Goal: Task Accomplishment & Management: Use online tool/utility

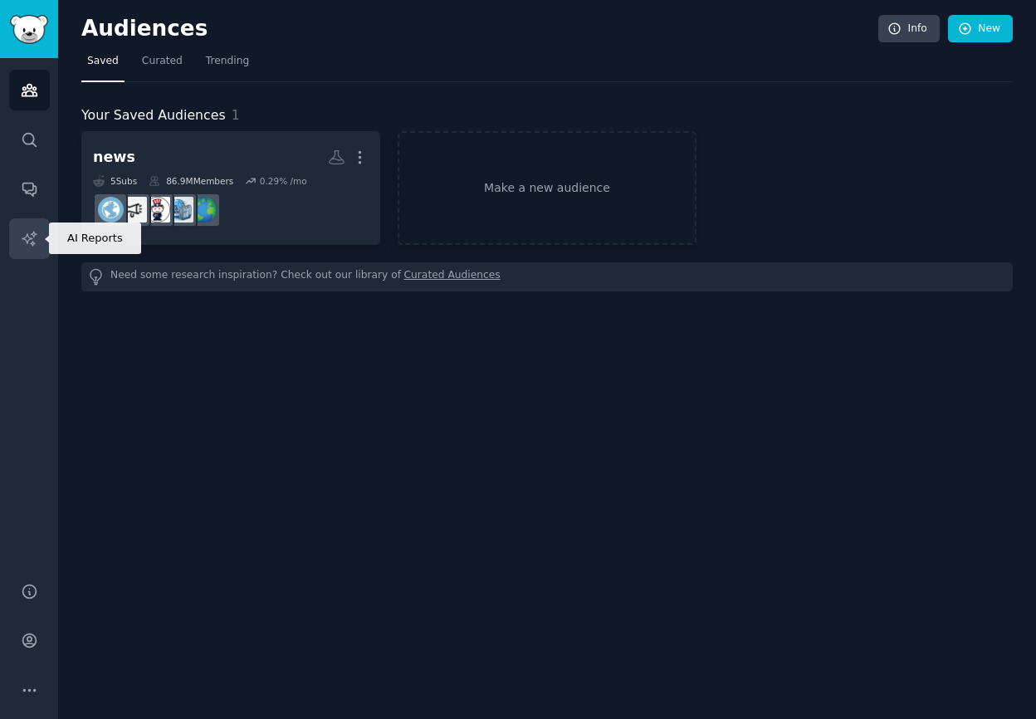
click at [32, 240] on icon "Sidebar" at bounding box center [29, 238] width 17 height 17
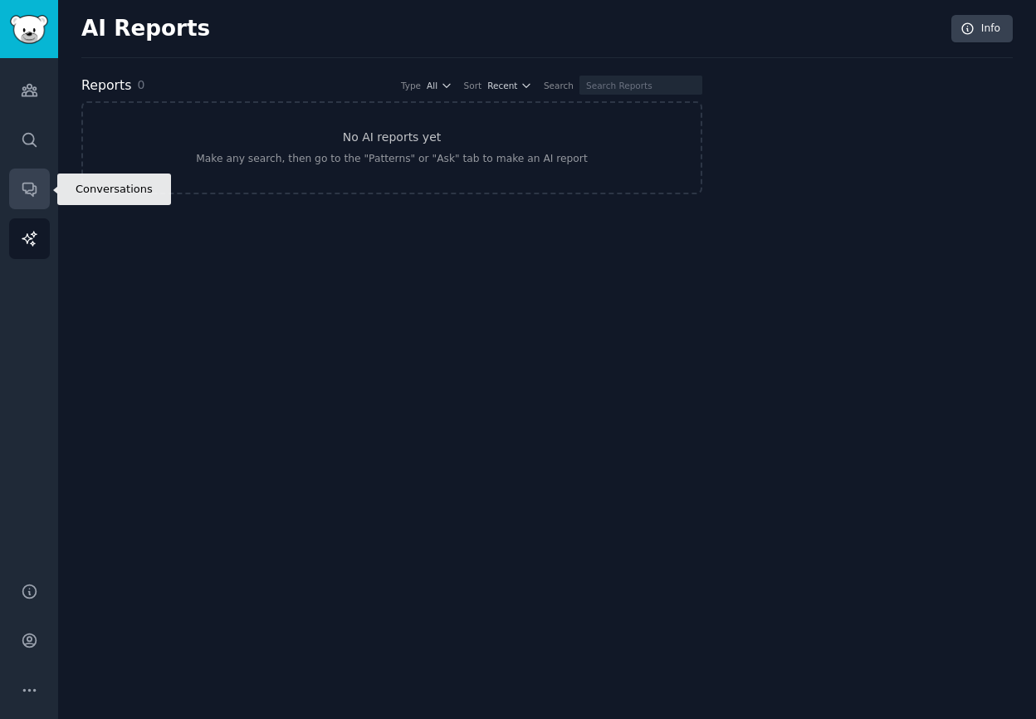
click at [21, 190] on icon "Sidebar" at bounding box center [29, 188] width 17 height 17
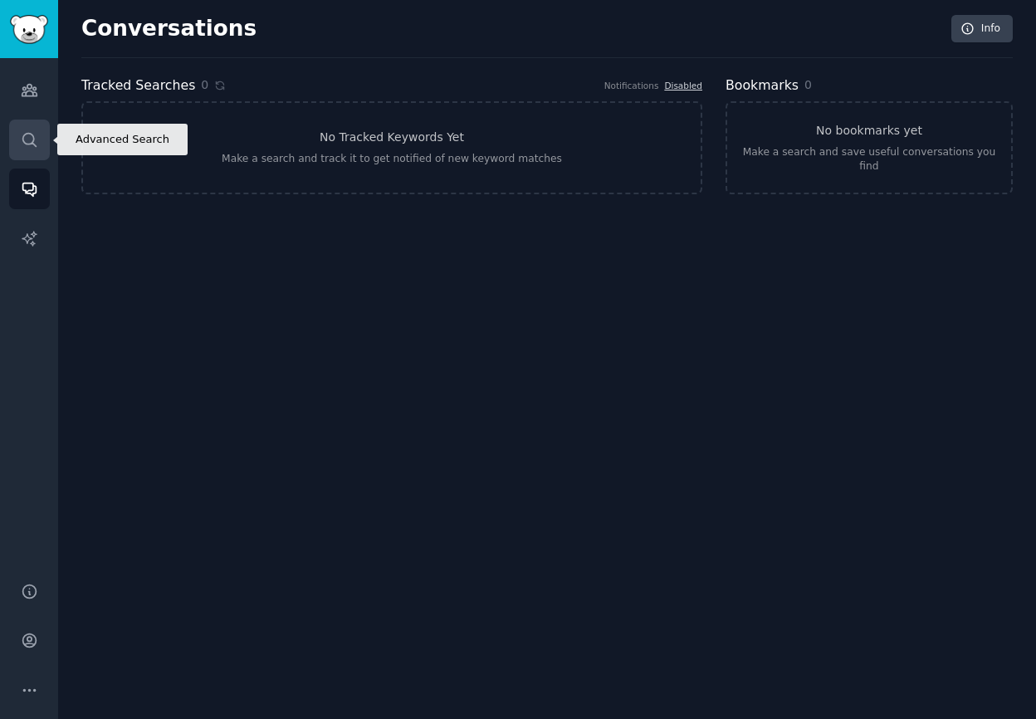
click at [44, 121] on link "Search" at bounding box center [29, 139] width 41 height 41
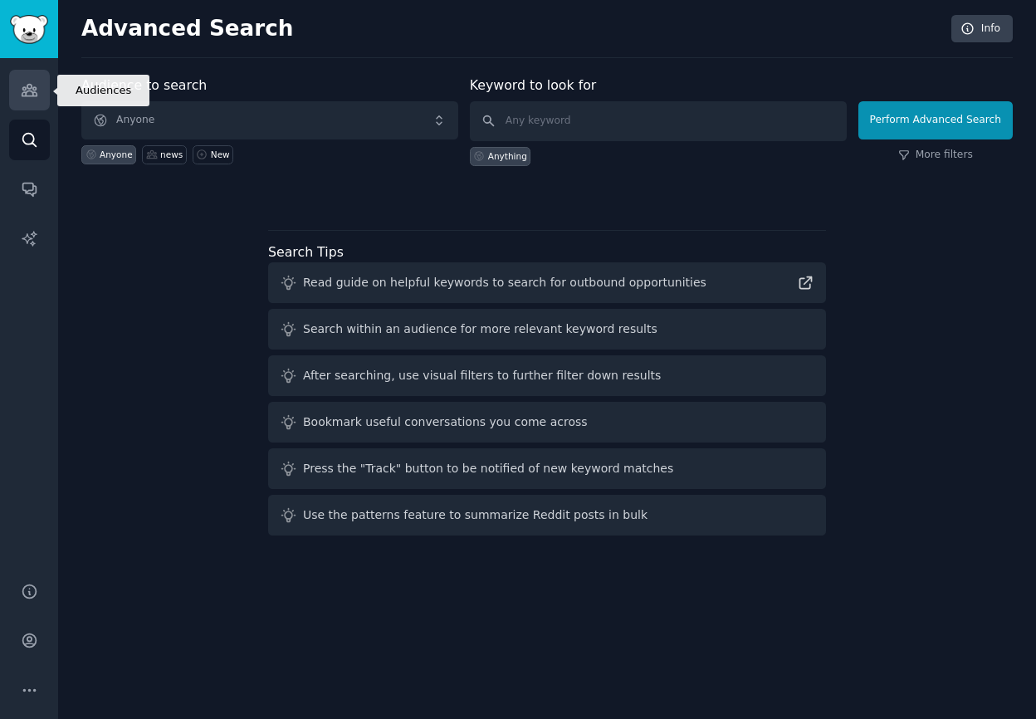
click at [9, 80] on link "Audiences" at bounding box center [29, 90] width 41 height 41
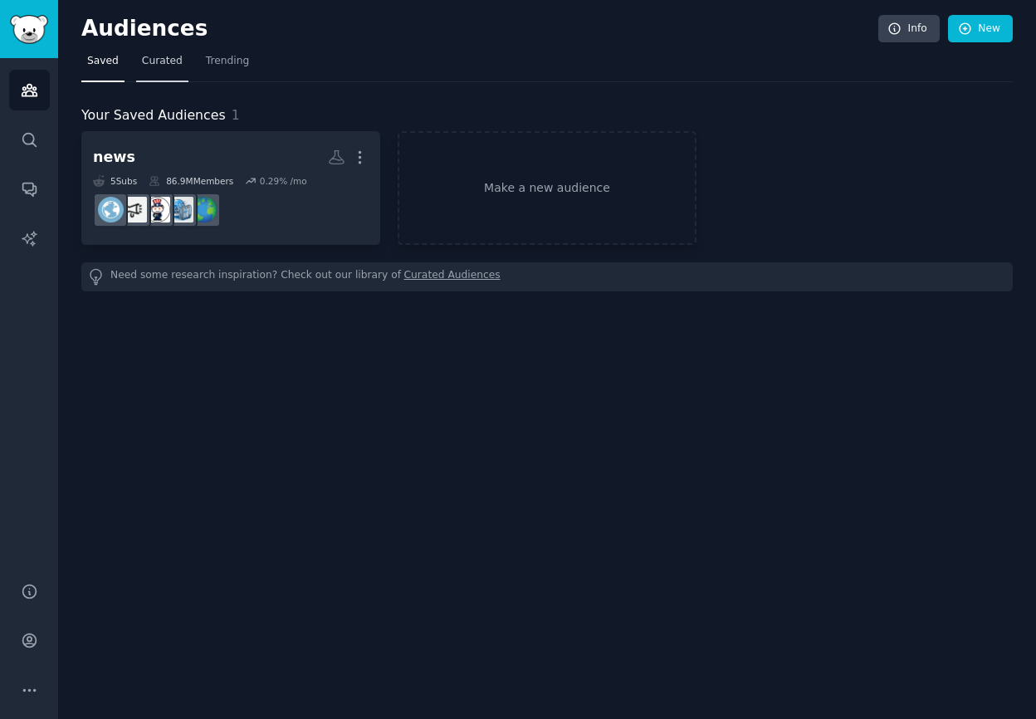
click at [167, 51] on link "Curated" at bounding box center [162, 65] width 52 height 34
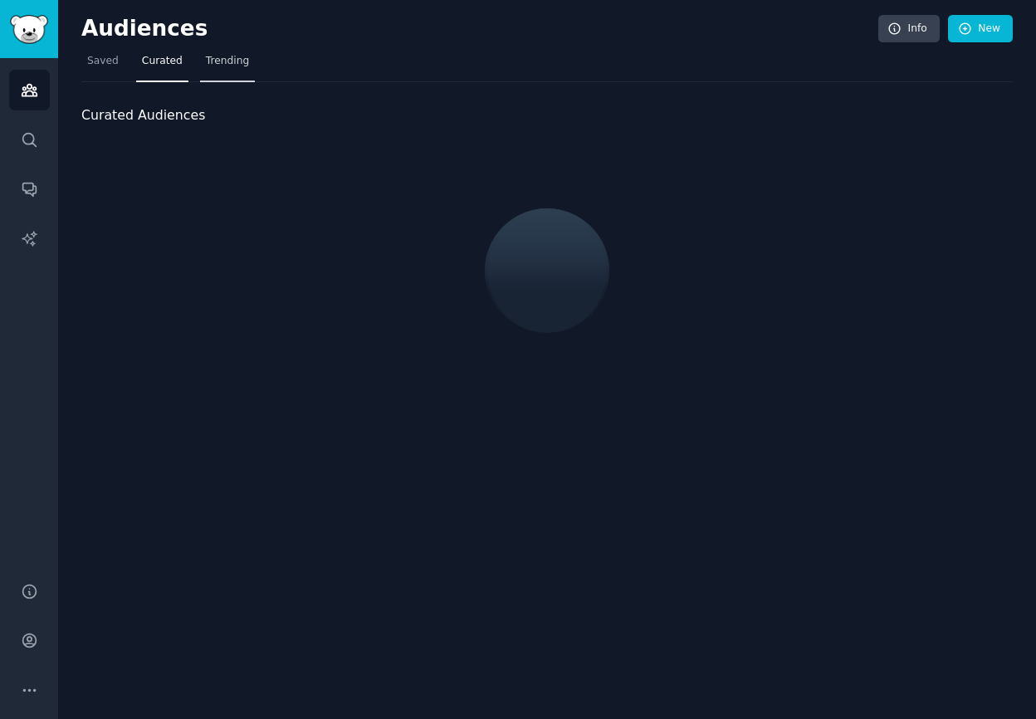
click at [233, 51] on link "Trending" at bounding box center [227, 65] width 55 height 34
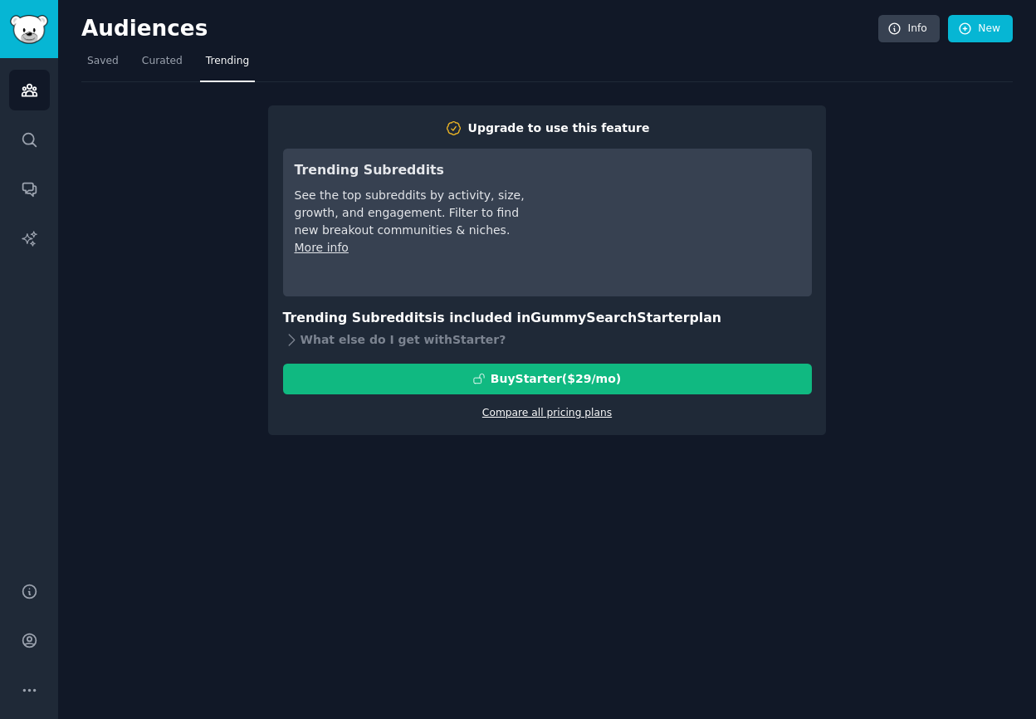
click at [543, 415] on link "Compare all pricing plans" at bounding box center [546, 413] width 129 height 12
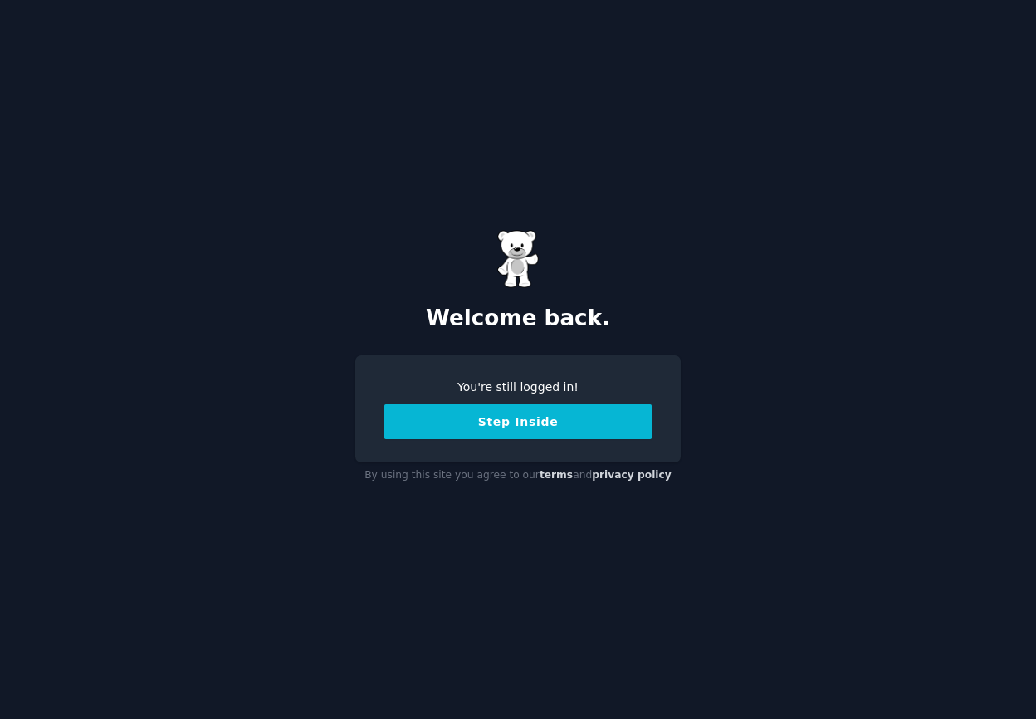
click at [502, 417] on button "Step Inside" at bounding box center [517, 421] width 267 height 35
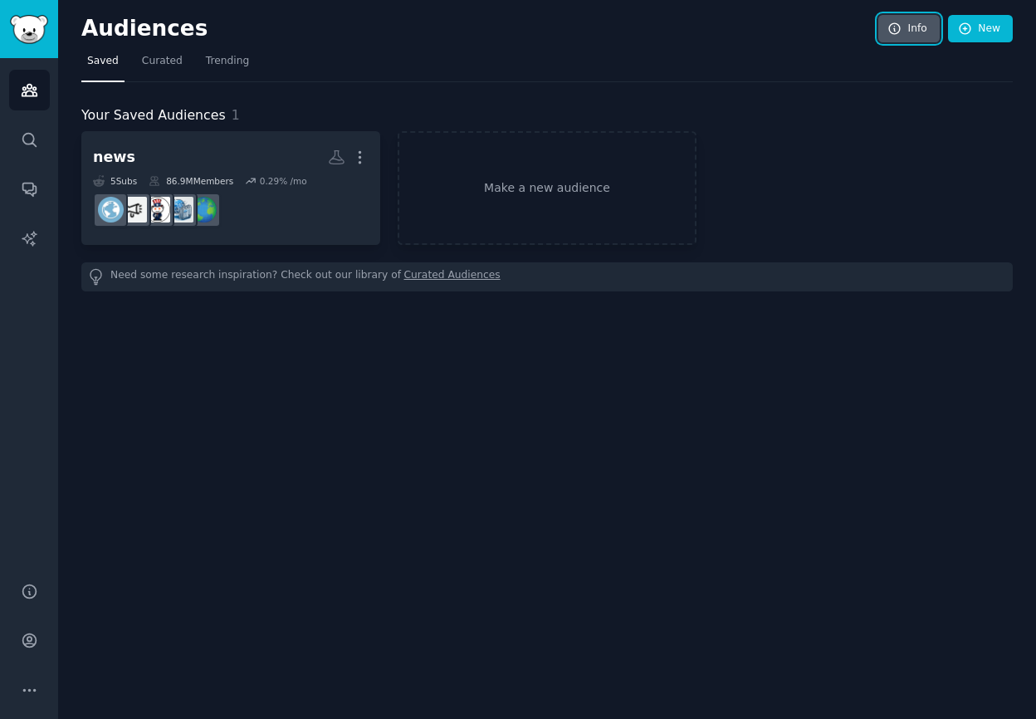
click at [900, 32] on icon at bounding box center [894, 29] width 15 height 15
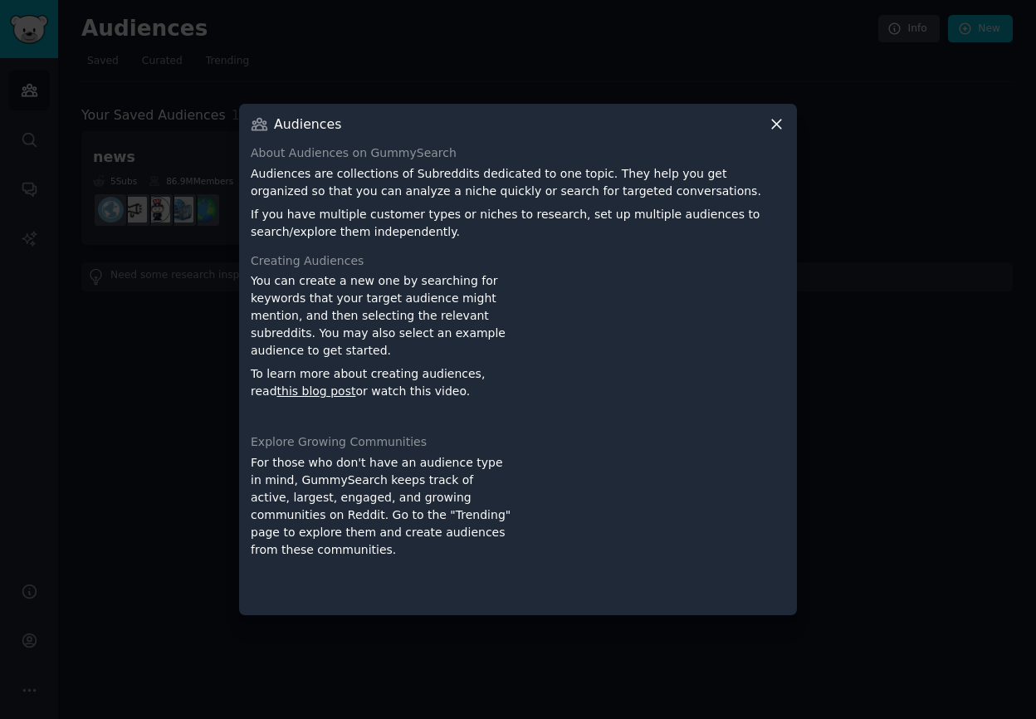
click at [781, 121] on icon at bounding box center [776, 123] width 17 height 17
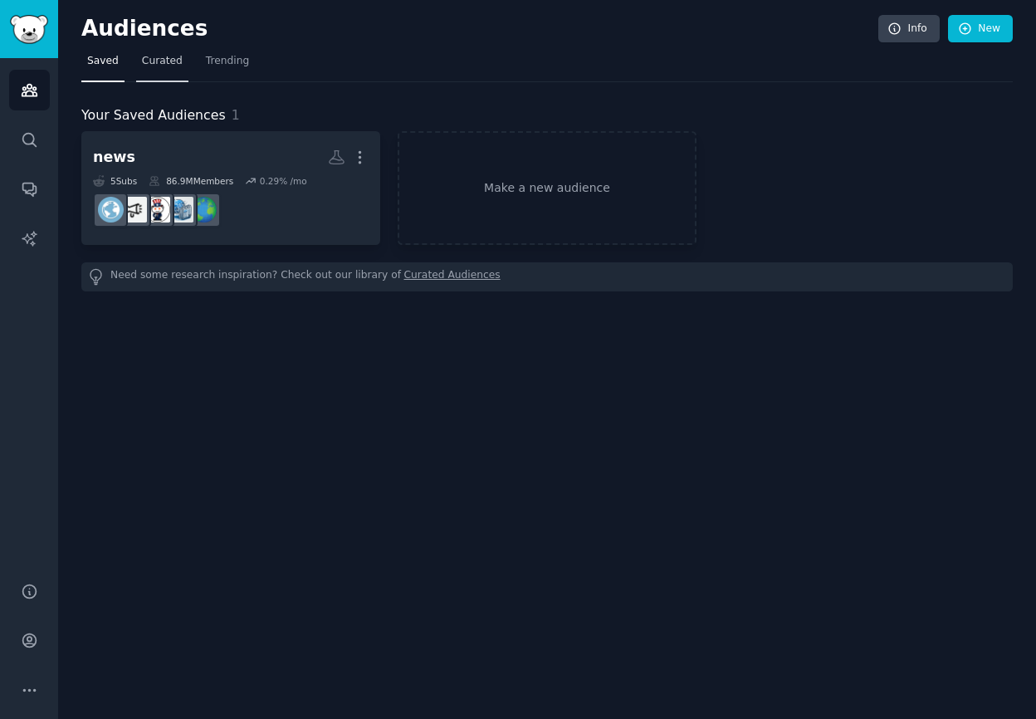
click at [145, 51] on link "Curated" at bounding box center [162, 65] width 52 height 34
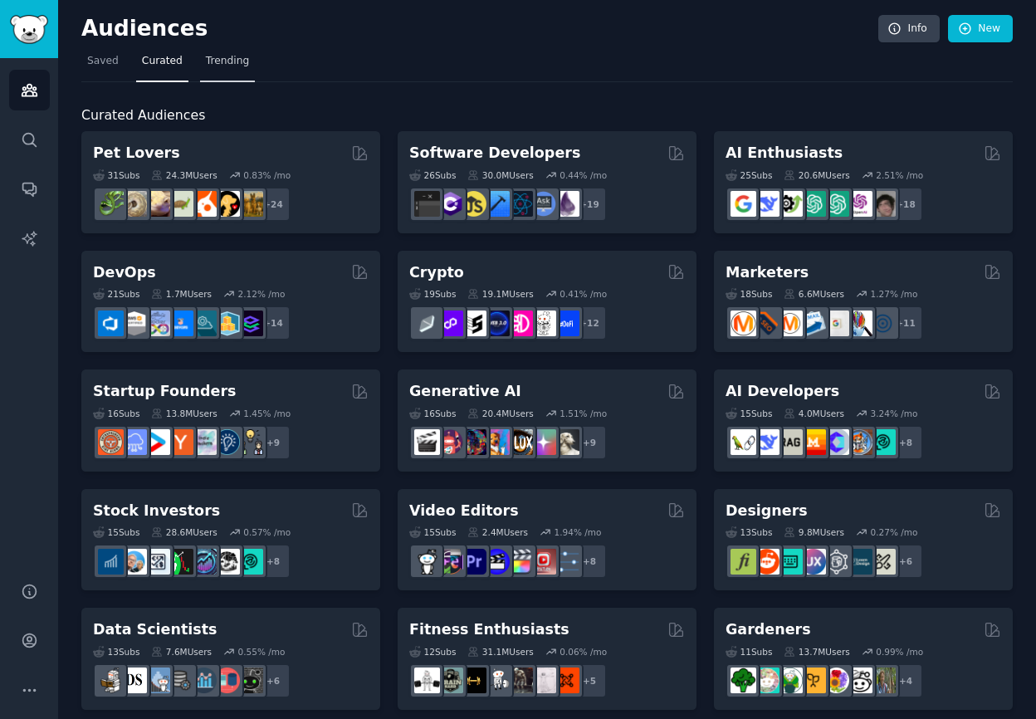
click at [222, 63] on span "Trending" at bounding box center [227, 61] width 43 height 15
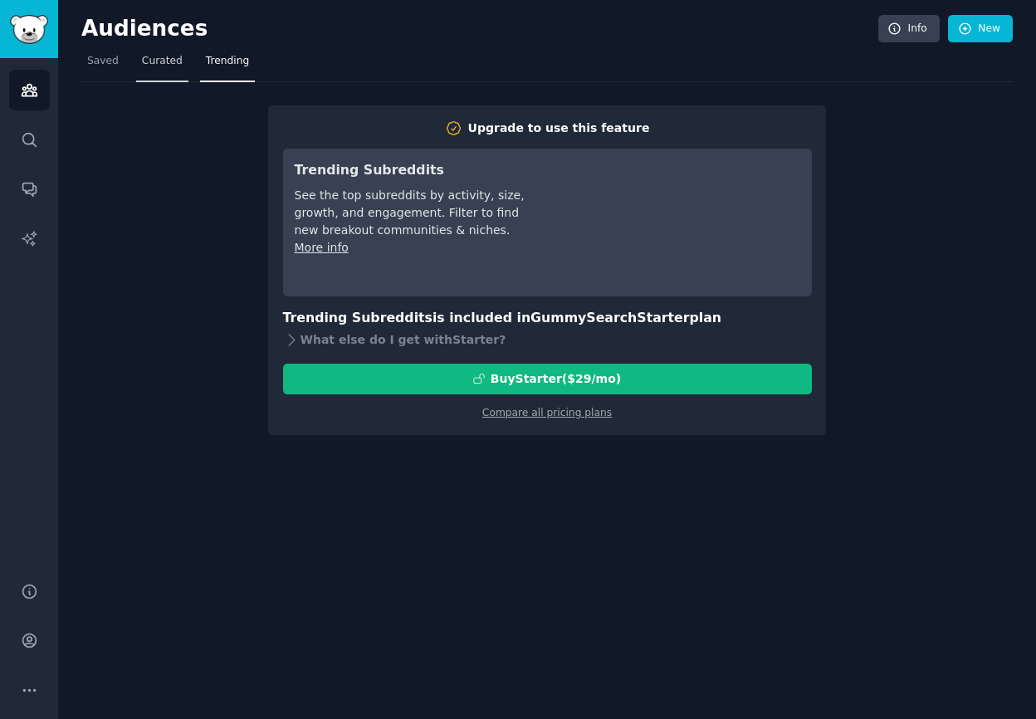
click at [180, 61] on link "Curated" at bounding box center [162, 65] width 52 height 34
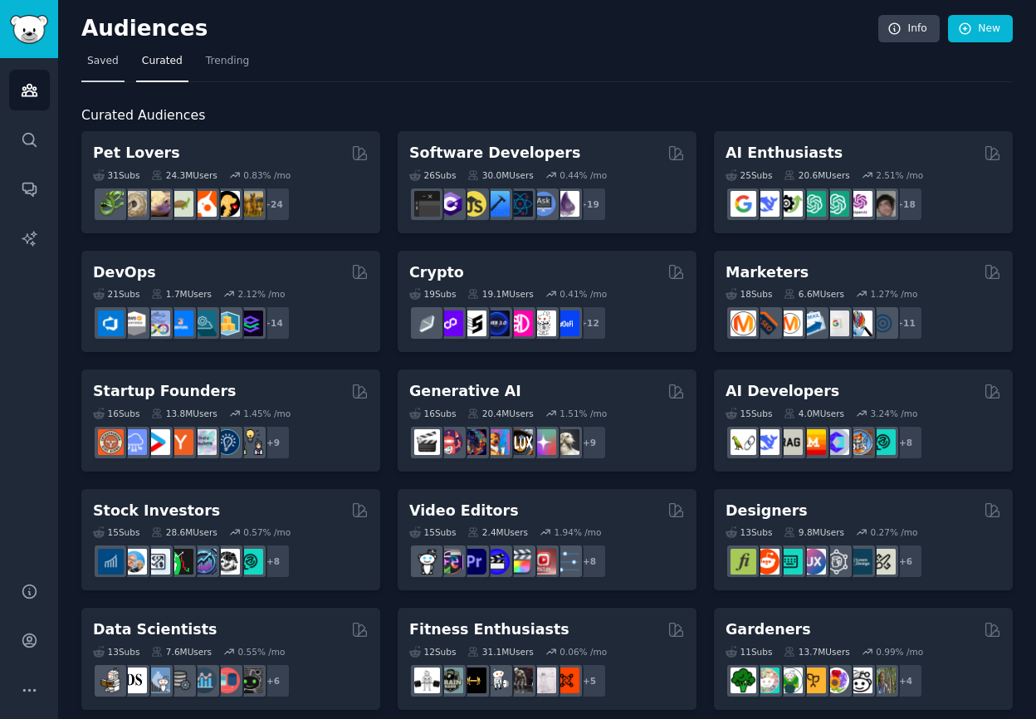
click at [110, 52] on link "Saved" at bounding box center [102, 65] width 43 height 34
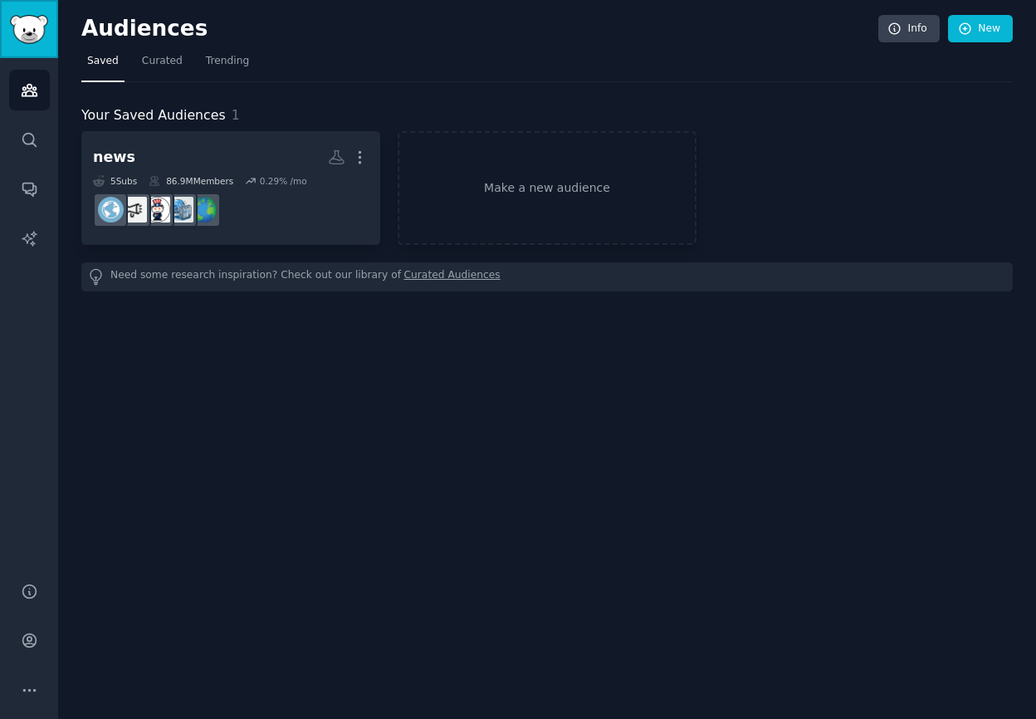
click at [27, 32] on img "Sidebar" at bounding box center [29, 29] width 38 height 29
click at [37, 30] on img "Sidebar" at bounding box center [29, 29] width 38 height 29
click at [31, 144] on icon "Sidebar" at bounding box center [29, 139] width 17 height 17
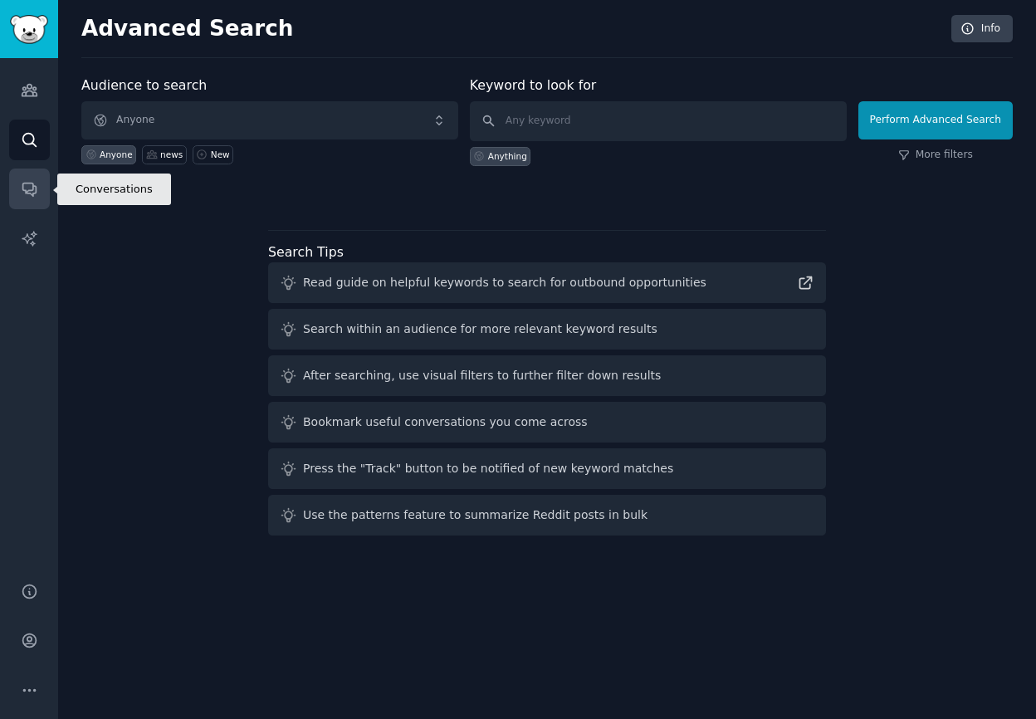
click at [32, 183] on icon "Sidebar" at bounding box center [28, 189] width 13 height 13
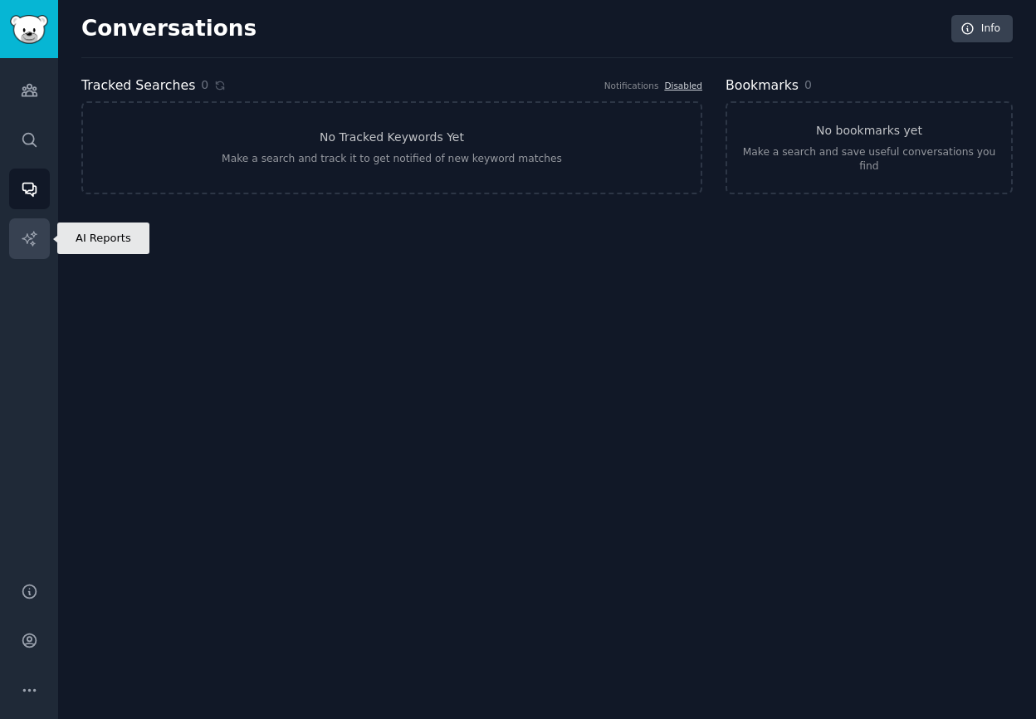
click at [33, 222] on link "AI Reports" at bounding box center [29, 238] width 41 height 41
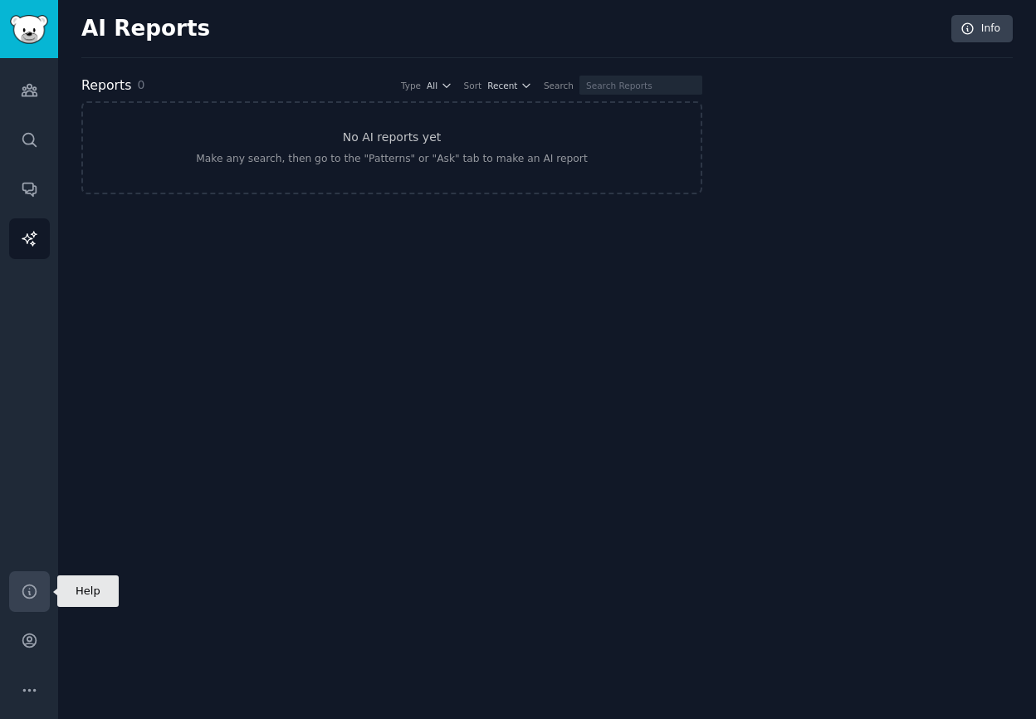
click at [32, 584] on icon "Sidebar" at bounding box center [28, 590] width 13 height 13
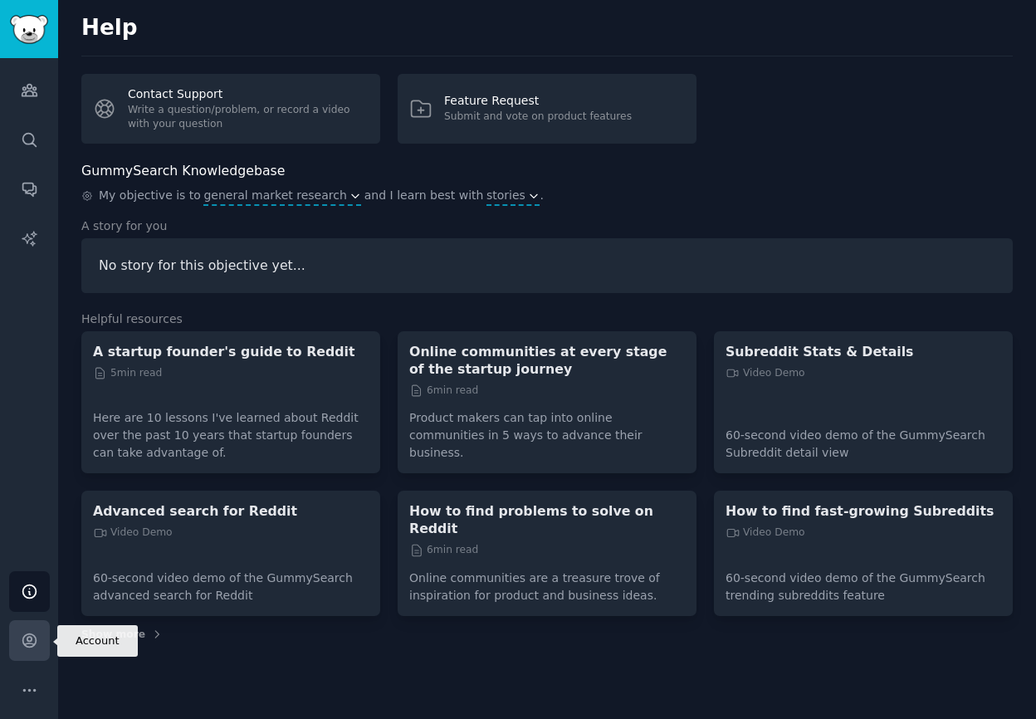
click at [29, 641] on icon "Sidebar" at bounding box center [28, 640] width 13 height 13
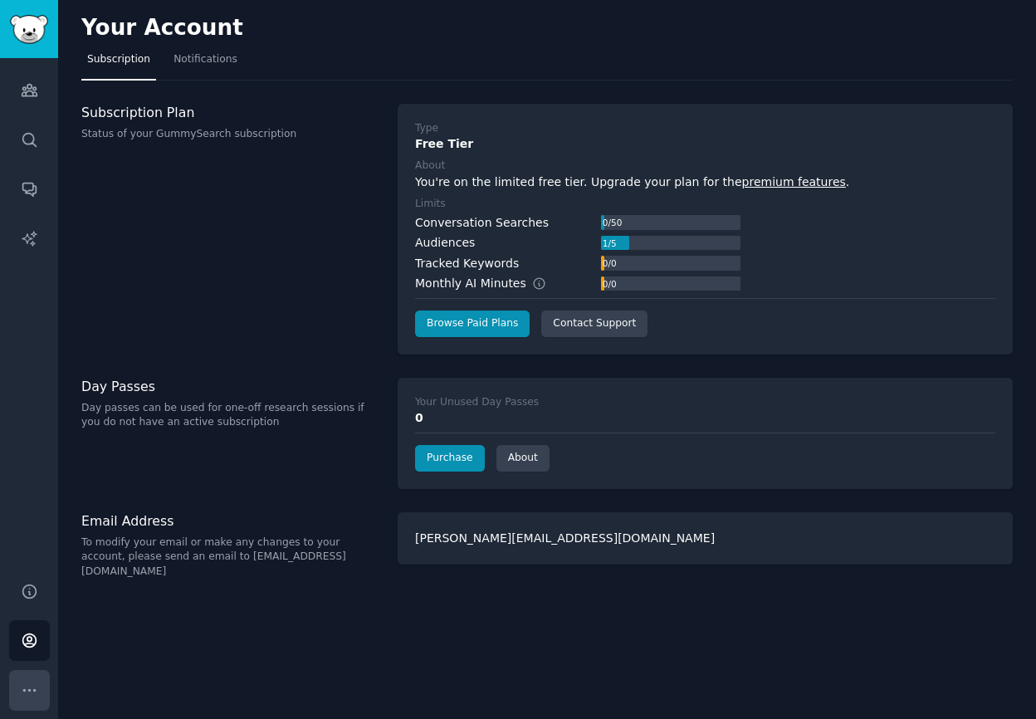
click at [29, 679] on button "More" at bounding box center [29, 690] width 41 height 41
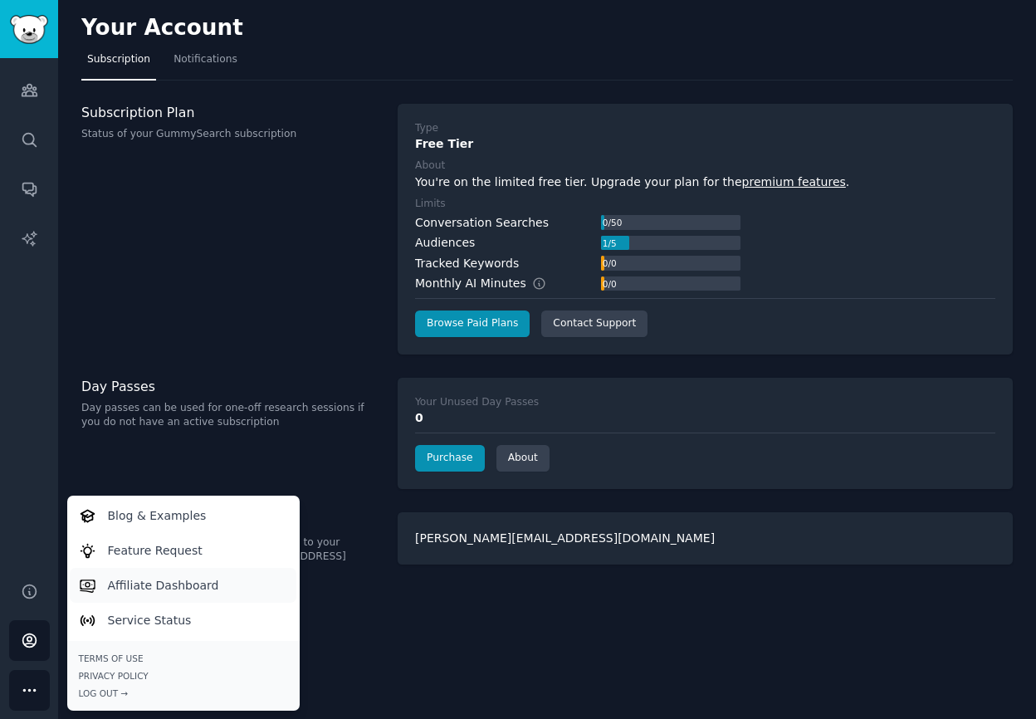
click at [158, 575] on link "Affiliate Dashboard" at bounding box center [183, 585] width 227 height 35
click at [173, 305] on div "Subscription Plan Status of your GummySearch subscription" at bounding box center [230, 229] width 299 height 251
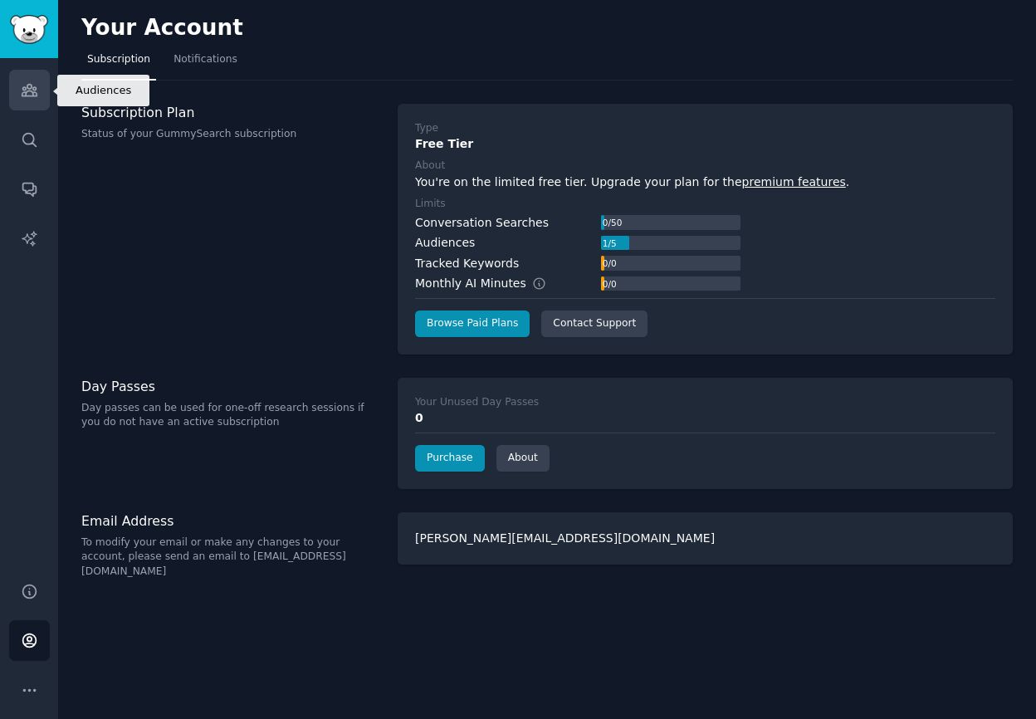
click at [28, 90] on icon "Sidebar" at bounding box center [29, 91] width 15 height 12
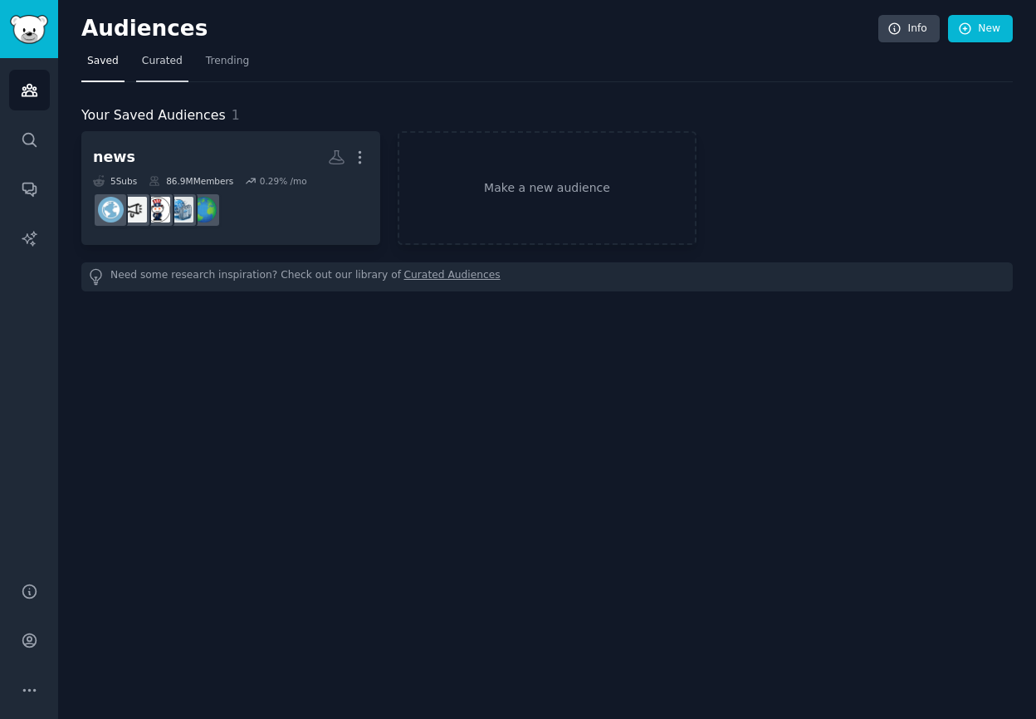
click at [165, 73] on link "Curated" at bounding box center [162, 65] width 52 height 34
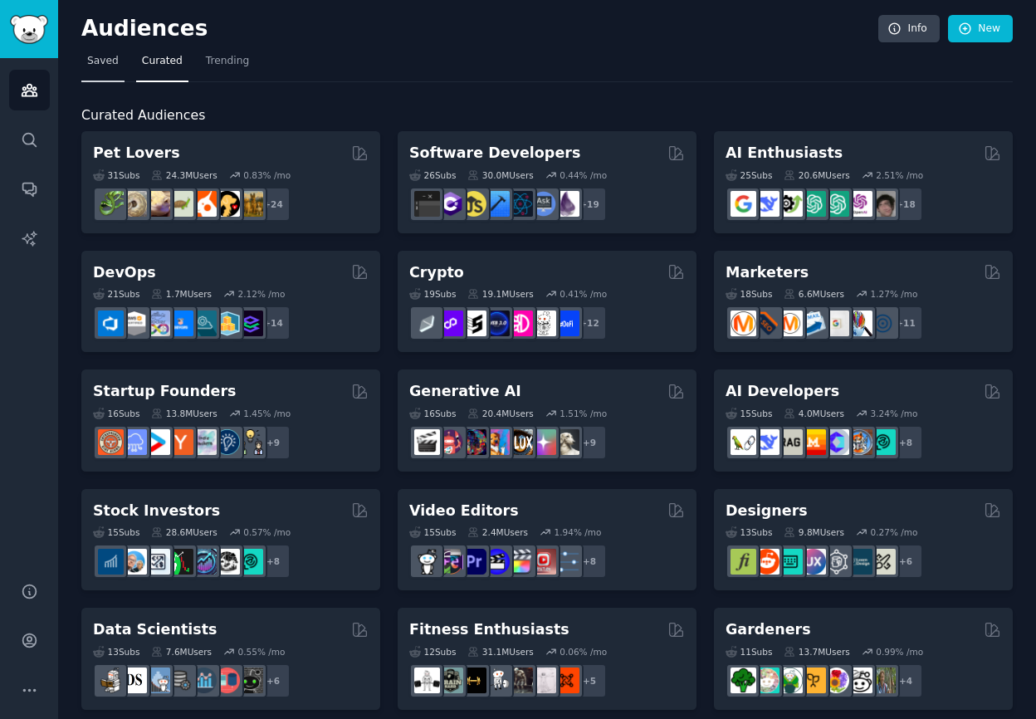
click at [105, 71] on link "Saved" at bounding box center [102, 65] width 43 height 34
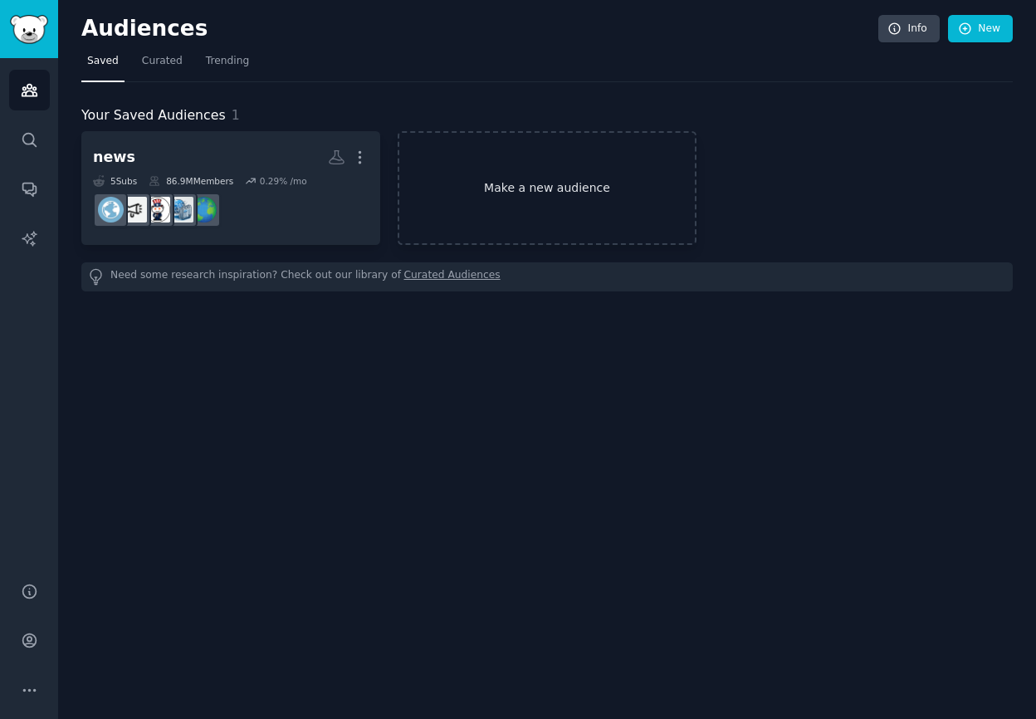
click at [577, 187] on link "Make a new audience" at bounding box center [546, 188] width 299 height 114
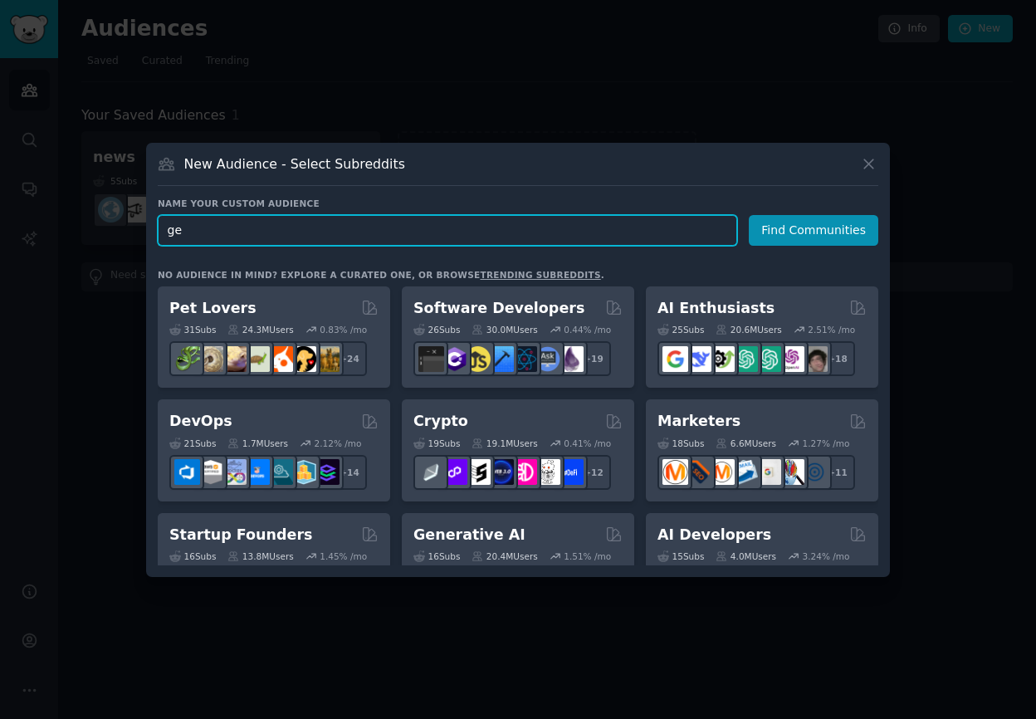
type input "g"
type input "G"
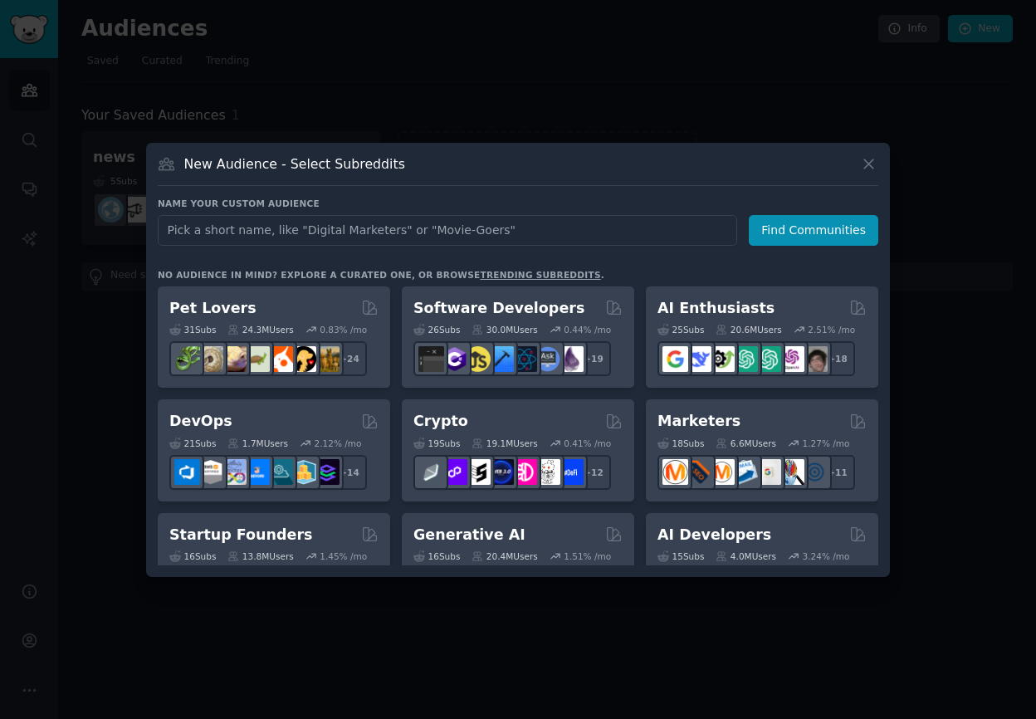
click at [507, 275] on link "trending subreddits" at bounding box center [540, 275] width 120 height 10
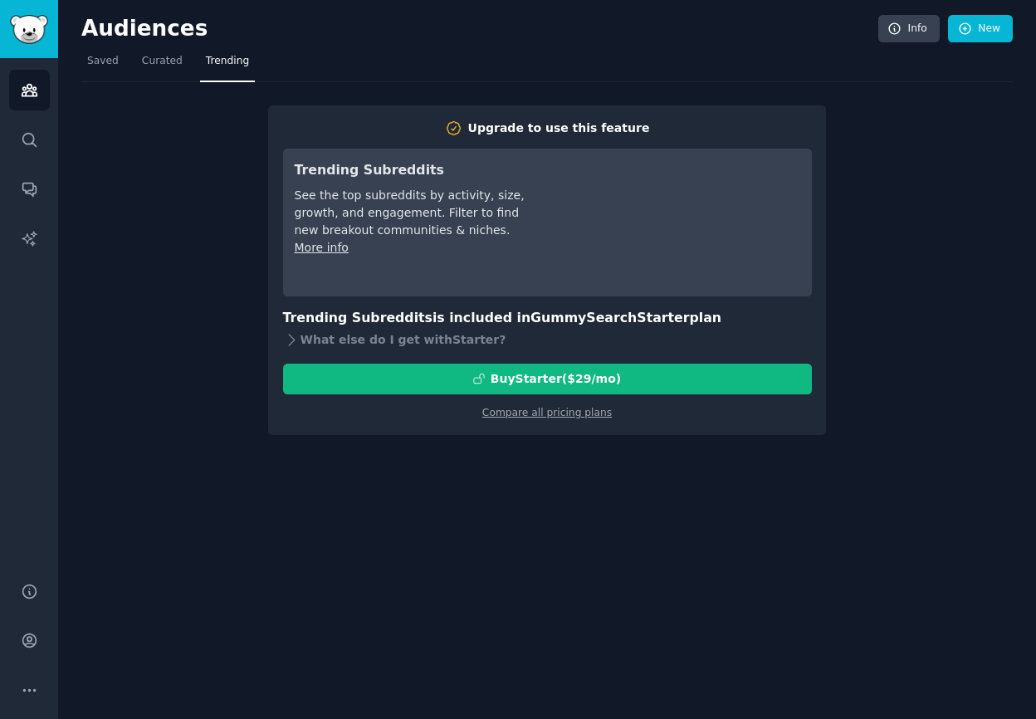
click at [868, 216] on div "Upgrade to use this feature Trending Subreddits See the top subreddits by activ…" at bounding box center [546, 258] width 931 height 353
click at [158, 60] on span "Curated" at bounding box center [162, 61] width 41 height 15
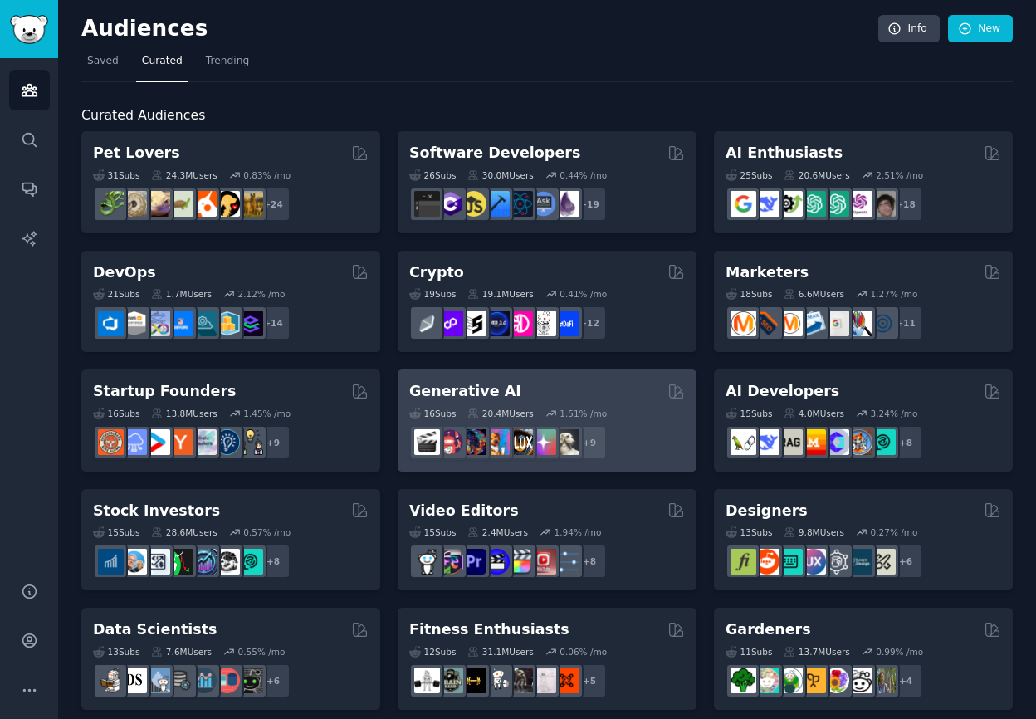
click at [459, 396] on h2 "Generative AI" at bounding box center [465, 391] width 112 height 21
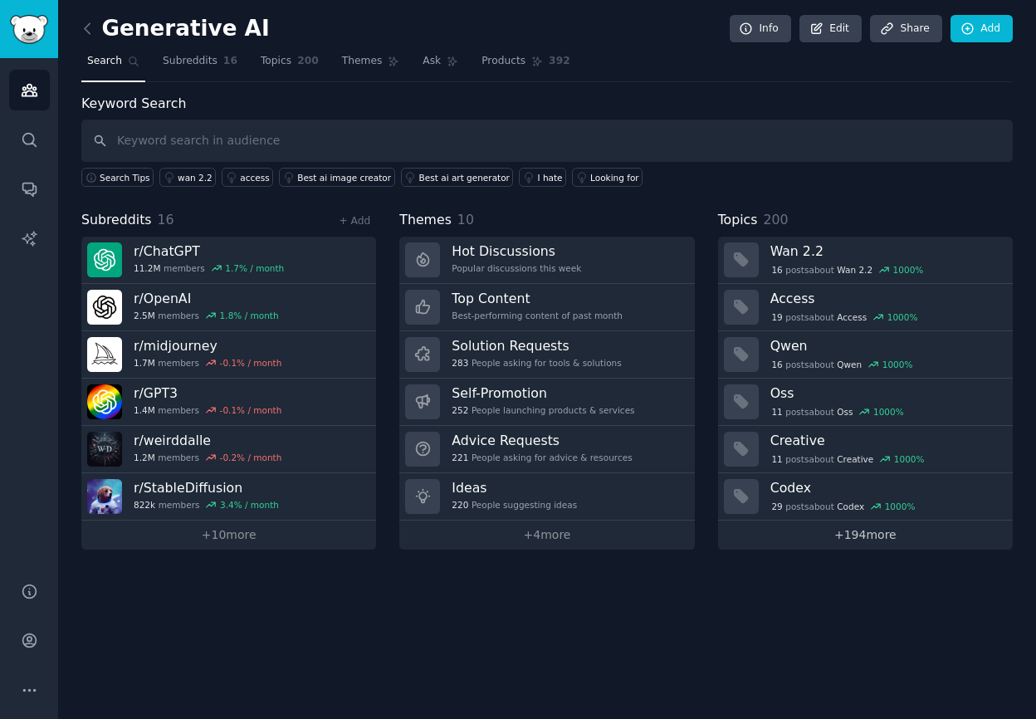
click at [848, 540] on link "+ 194 more" at bounding box center [865, 534] width 295 height 29
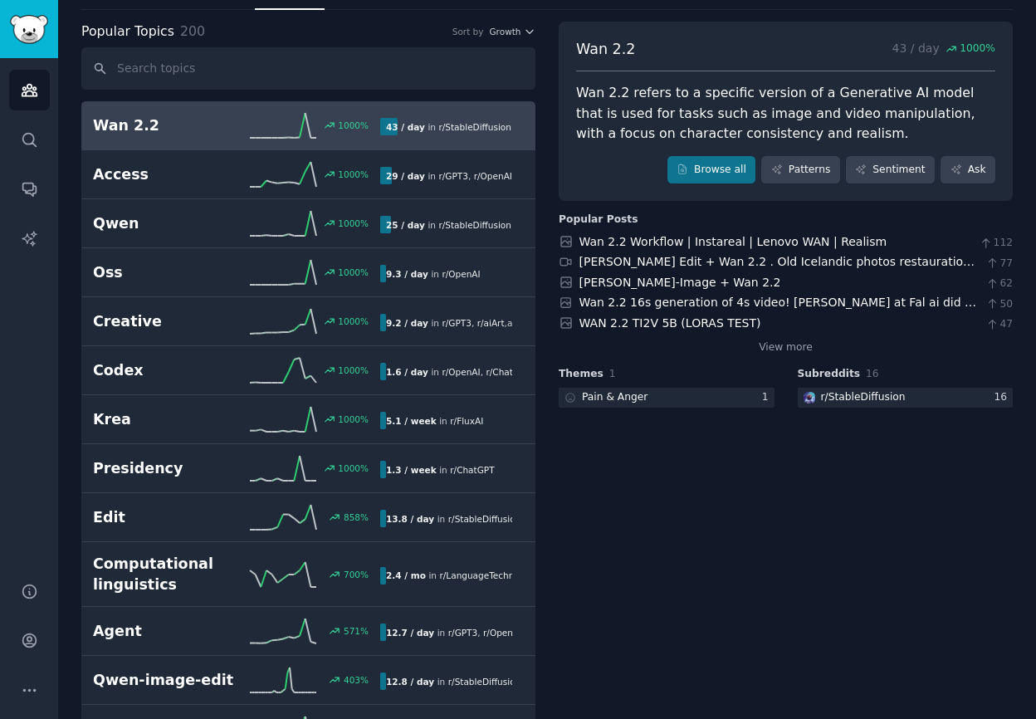
scroll to position [79, 0]
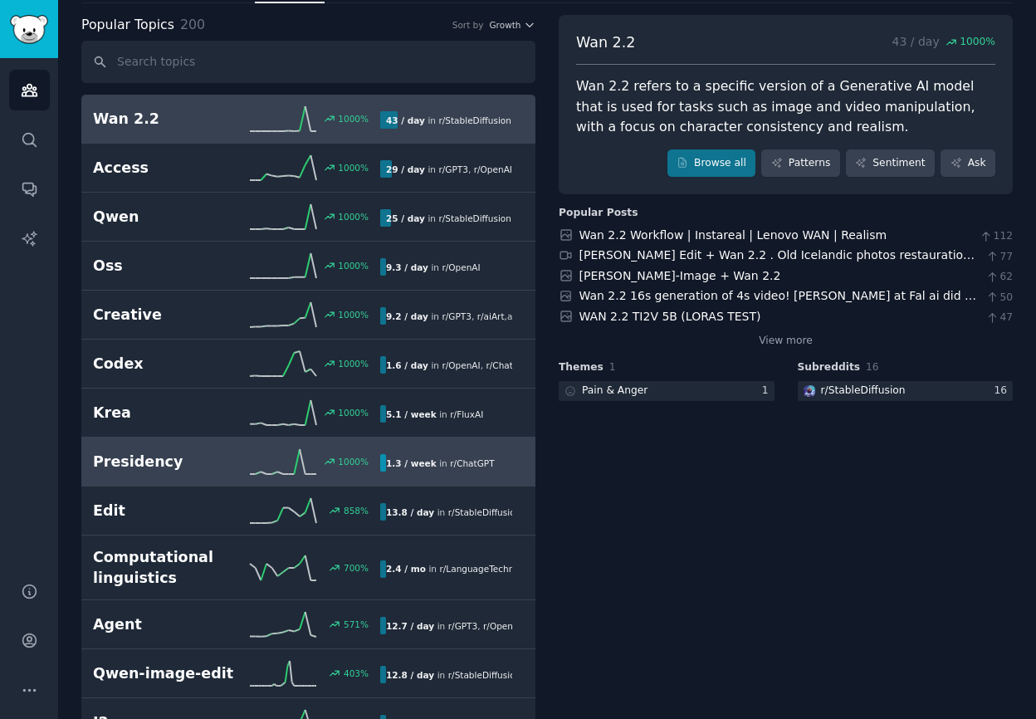
click at [491, 469] on div "1.3 / week in r/ ChatGPT" at bounding box center [440, 462] width 120 height 17
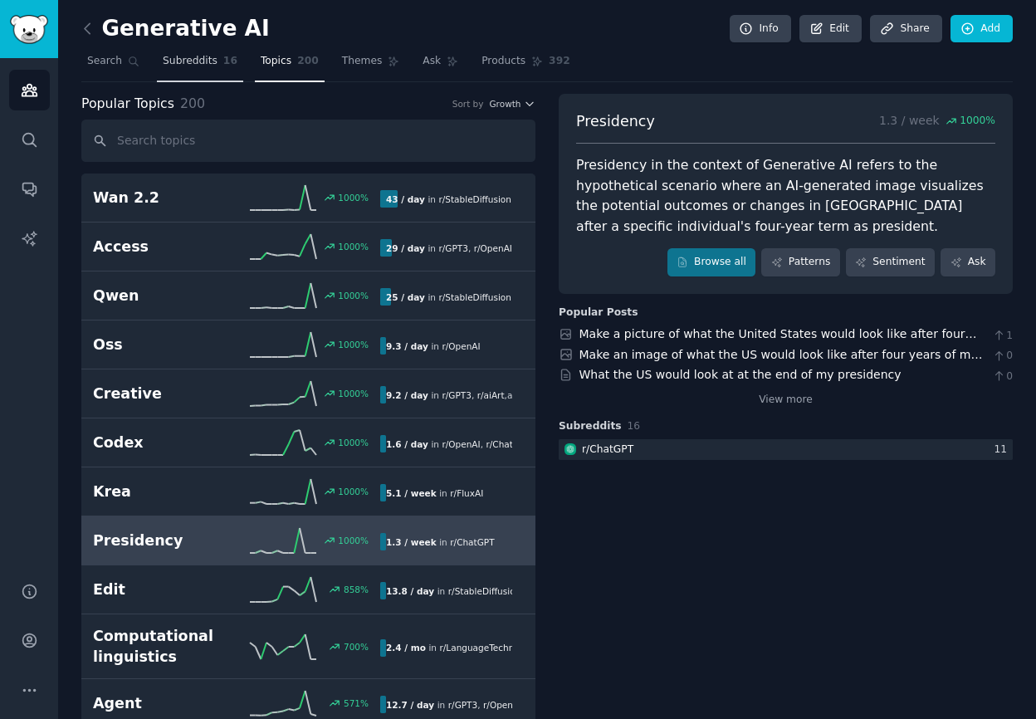
click at [223, 67] on span "16" at bounding box center [230, 61] width 14 height 15
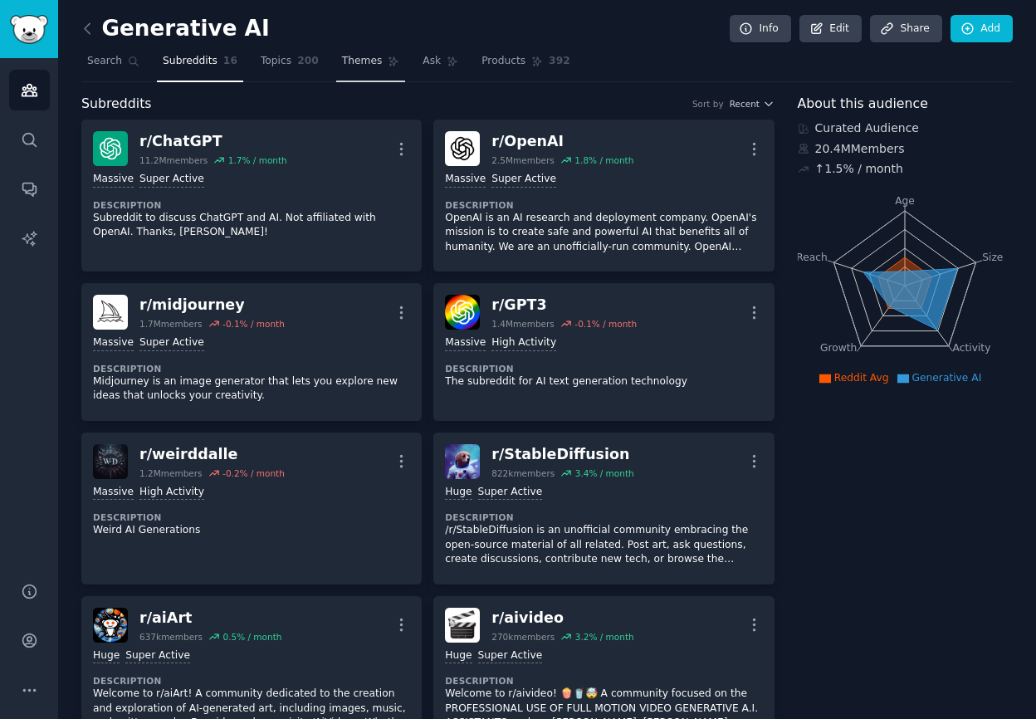
click at [359, 76] on link "Themes" at bounding box center [371, 65] width 70 height 34
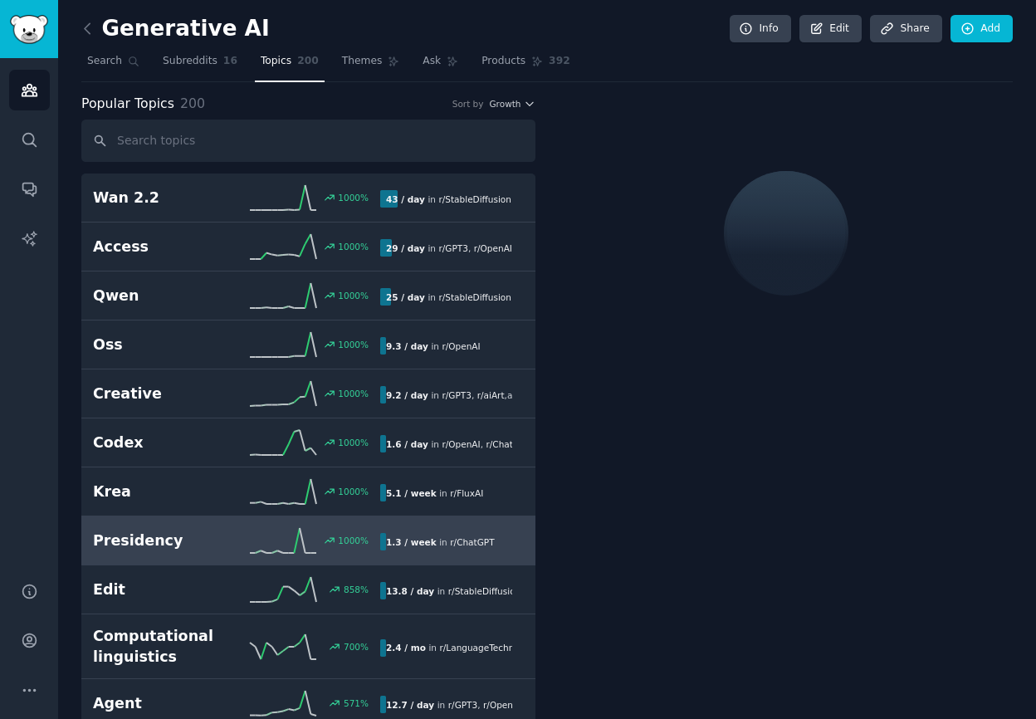
click at [94, 28] on icon at bounding box center [87, 28] width 17 height 17
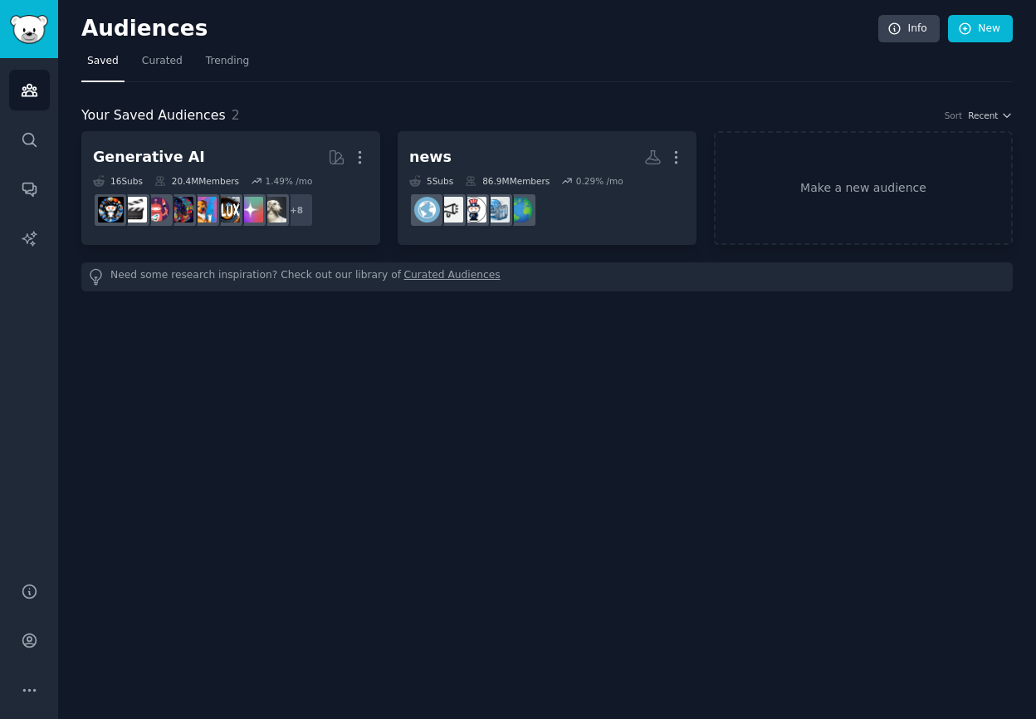
click at [470, 279] on link "Curated Audiences" at bounding box center [452, 276] width 96 height 17
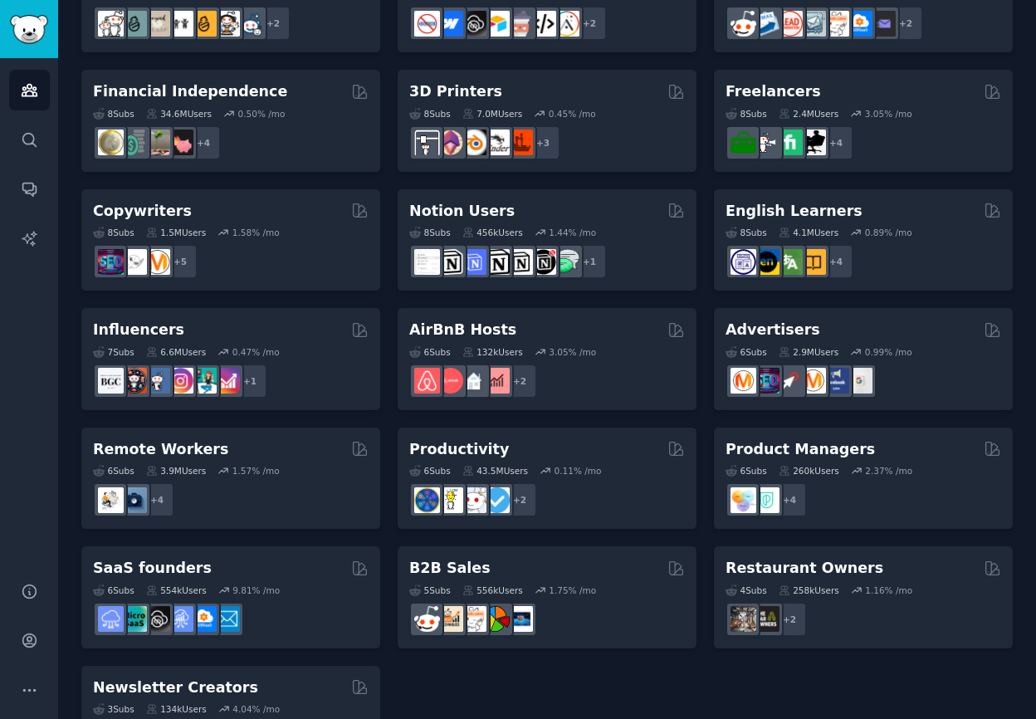
scroll to position [1074, 0]
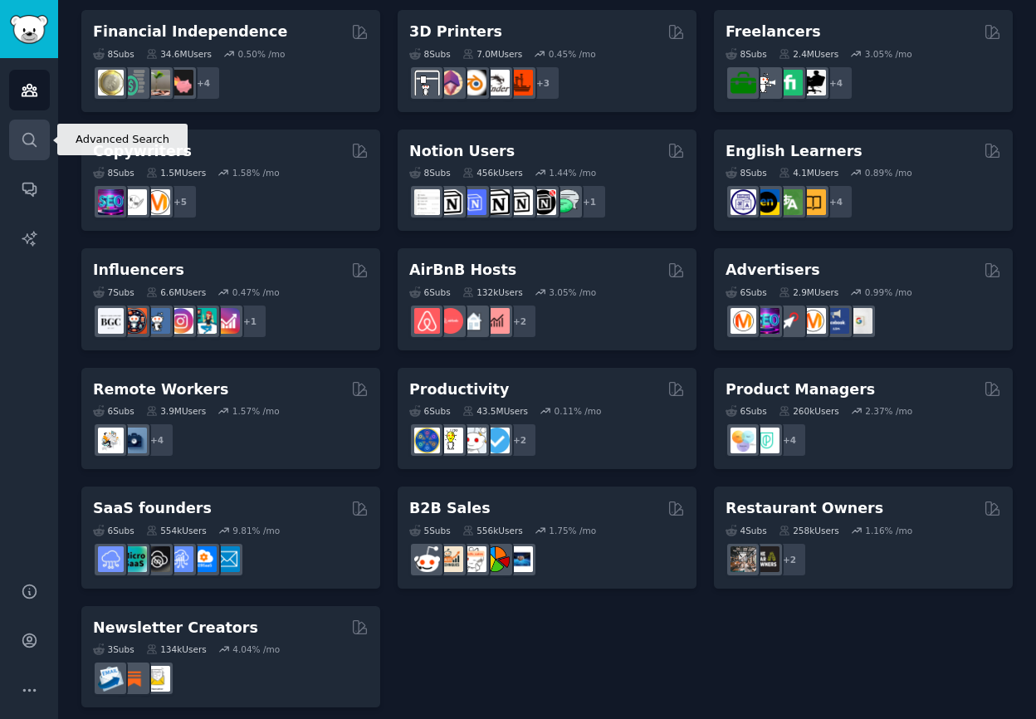
click at [30, 139] on icon "Sidebar" at bounding box center [29, 139] width 17 height 17
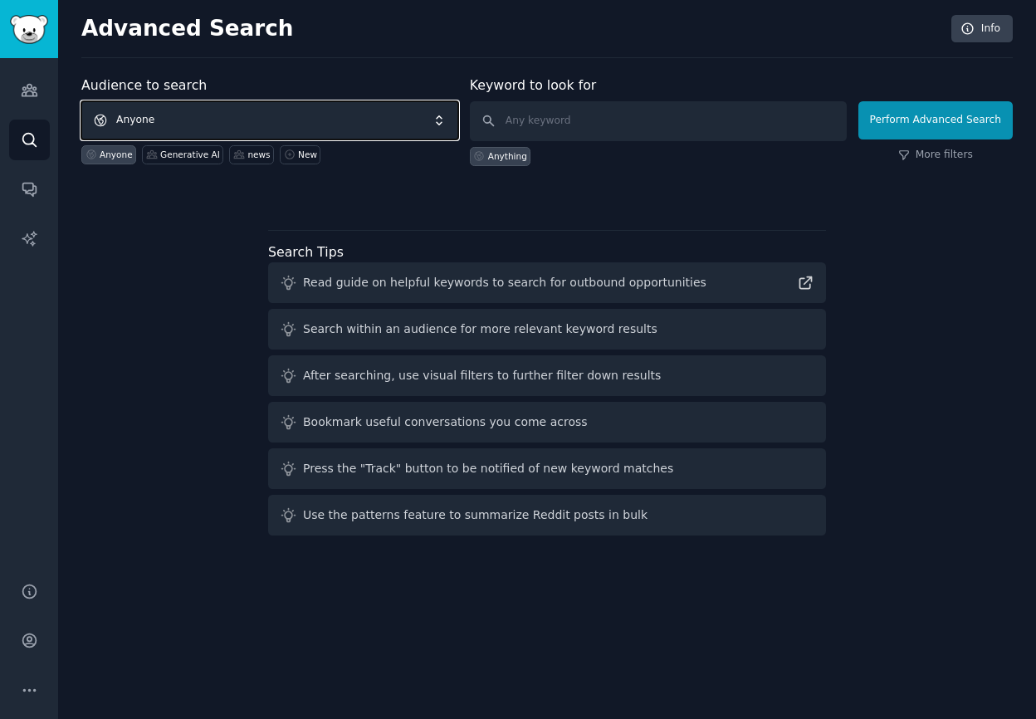
click at [193, 125] on span "Anyone" at bounding box center [269, 120] width 377 height 38
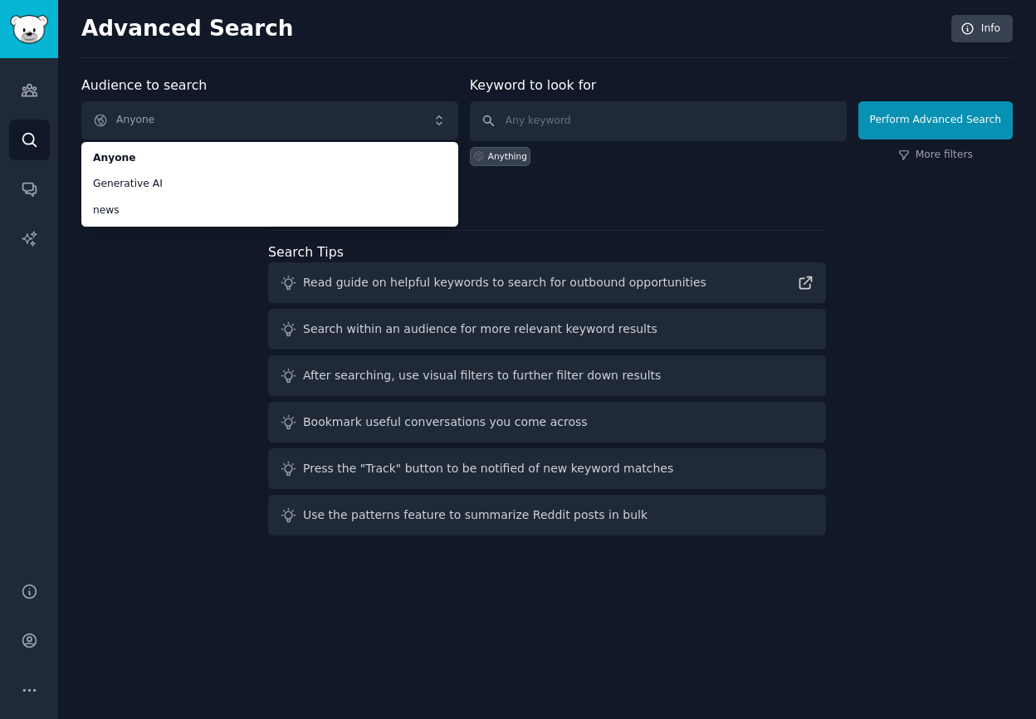
click at [158, 284] on div "Audience to search Anyone Anyone Generative AI news Anyone Generative AI news N…" at bounding box center [546, 309] width 931 height 466
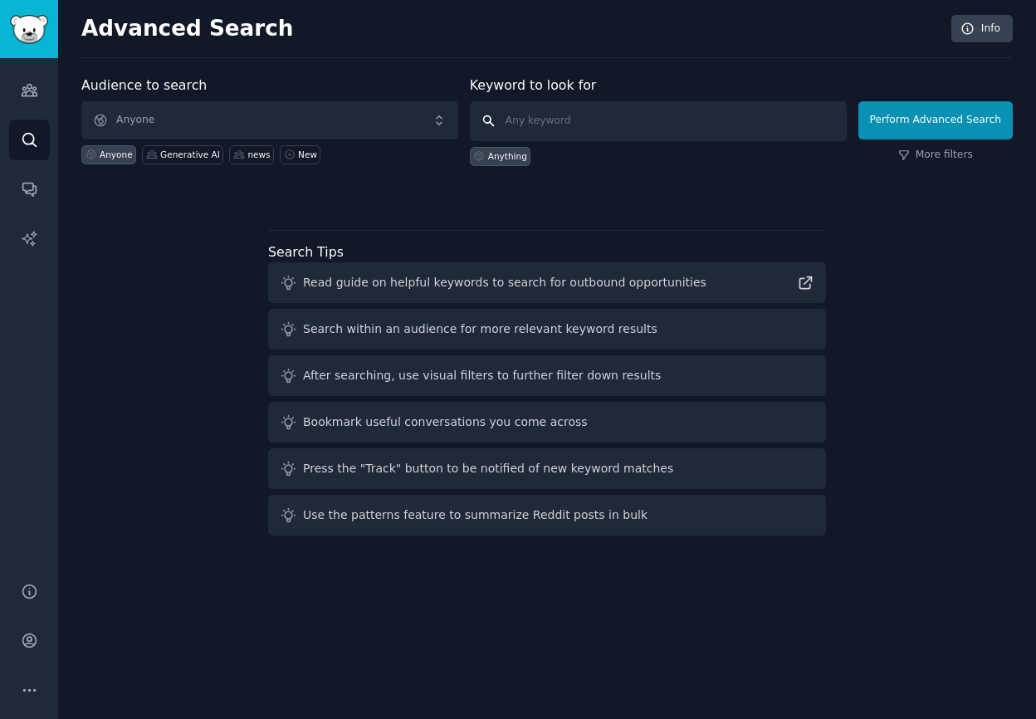
click at [539, 124] on input "text" at bounding box center [658, 121] width 377 height 40
type input "genz"
click button "Perform Advanced Search" at bounding box center [935, 120] width 154 height 38
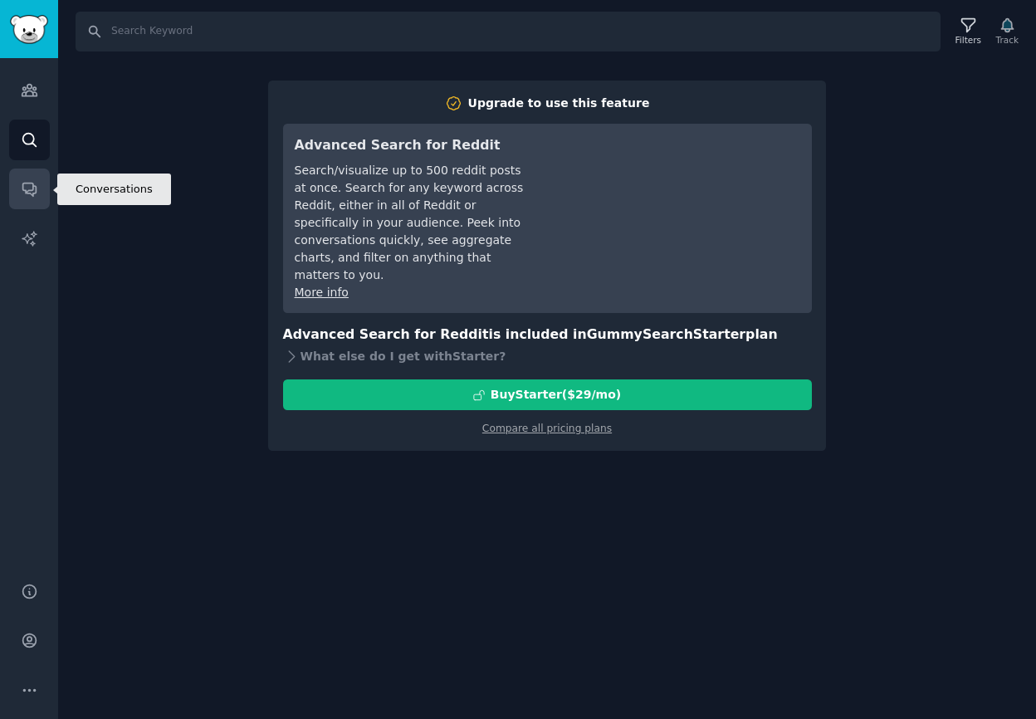
click at [41, 181] on link "Conversations" at bounding box center [29, 188] width 41 height 41
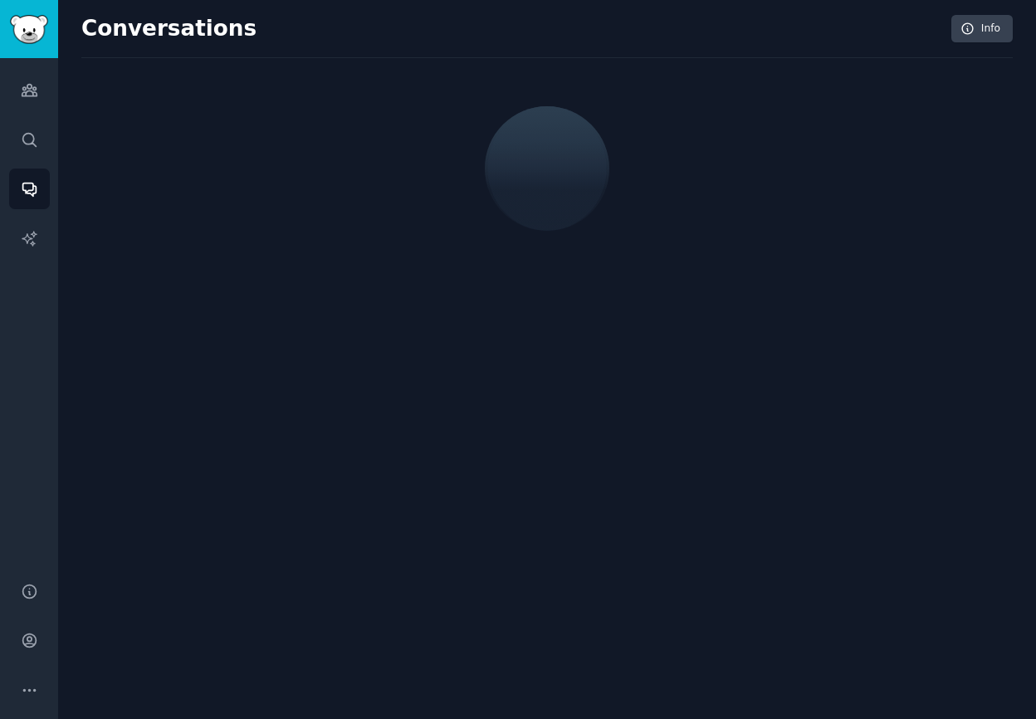
click at [34, 110] on div "Audiences Search Conversations AI Reports" at bounding box center [29, 310] width 58 height 504
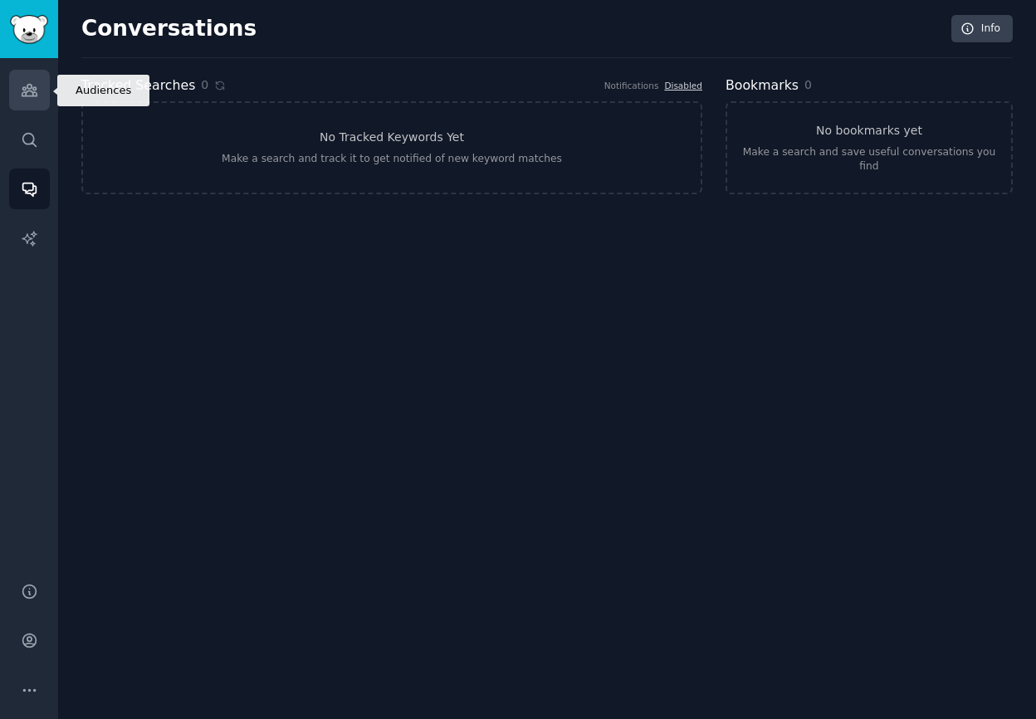
click at [35, 95] on icon "Sidebar" at bounding box center [29, 91] width 15 height 12
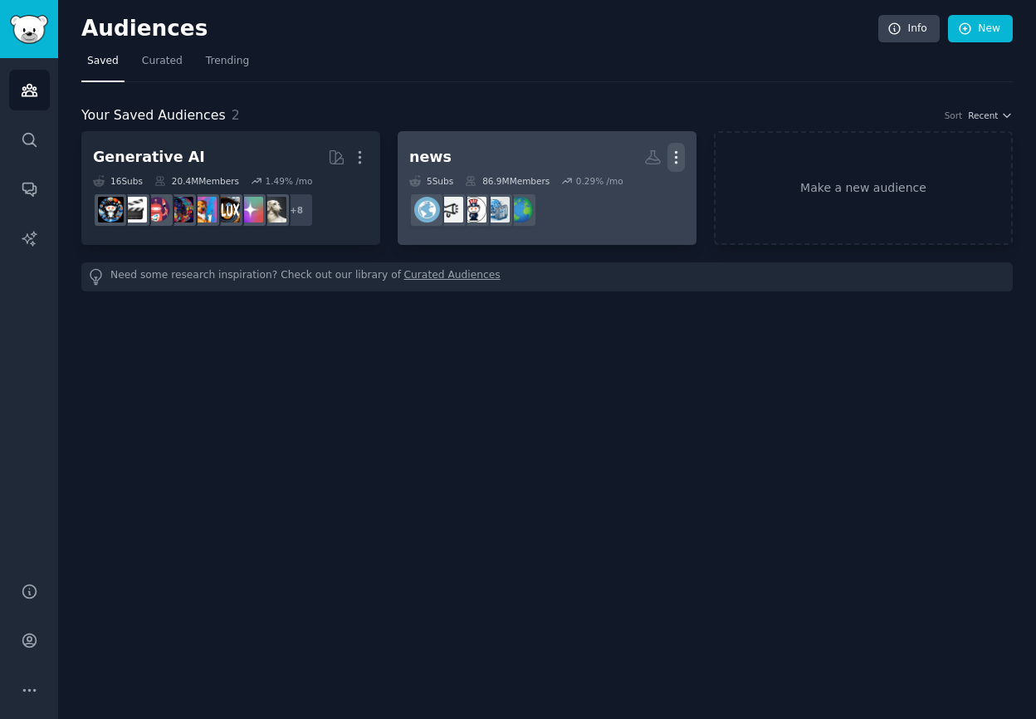
click at [674, 158] on icon "button" at bounding box center [675, 157] width 17 height 17
click at [636, 197] on p "Delete" at bounding box center [631, 191] width 38 height 17
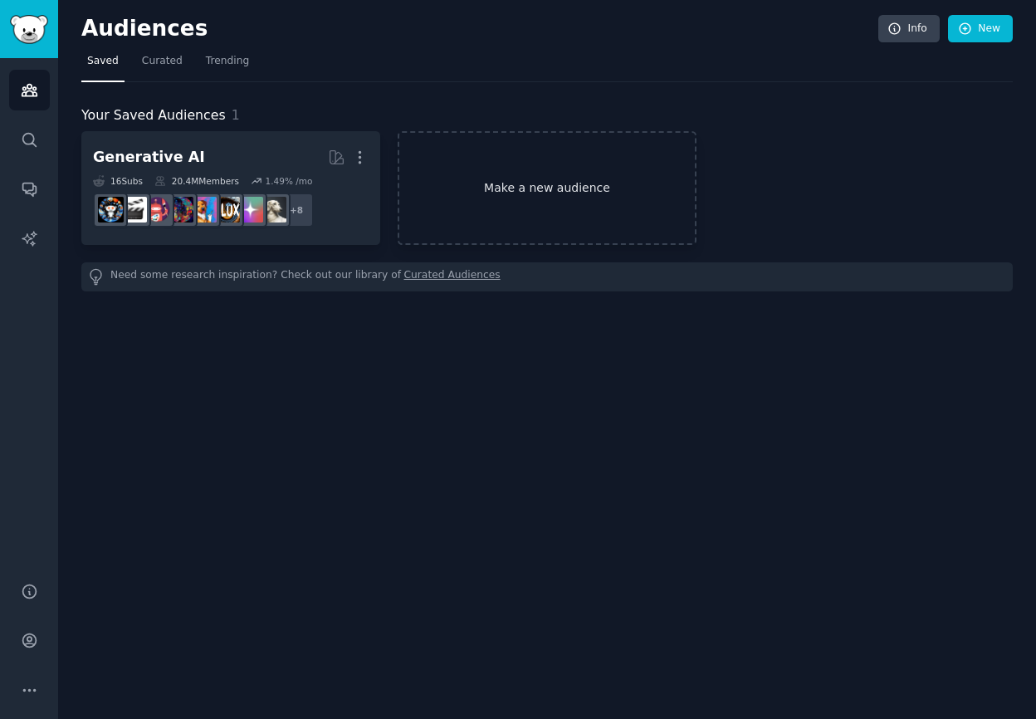
click at [525, 201] on link "Make a new audience" at bounding box center [546, 188] width 299 height 114
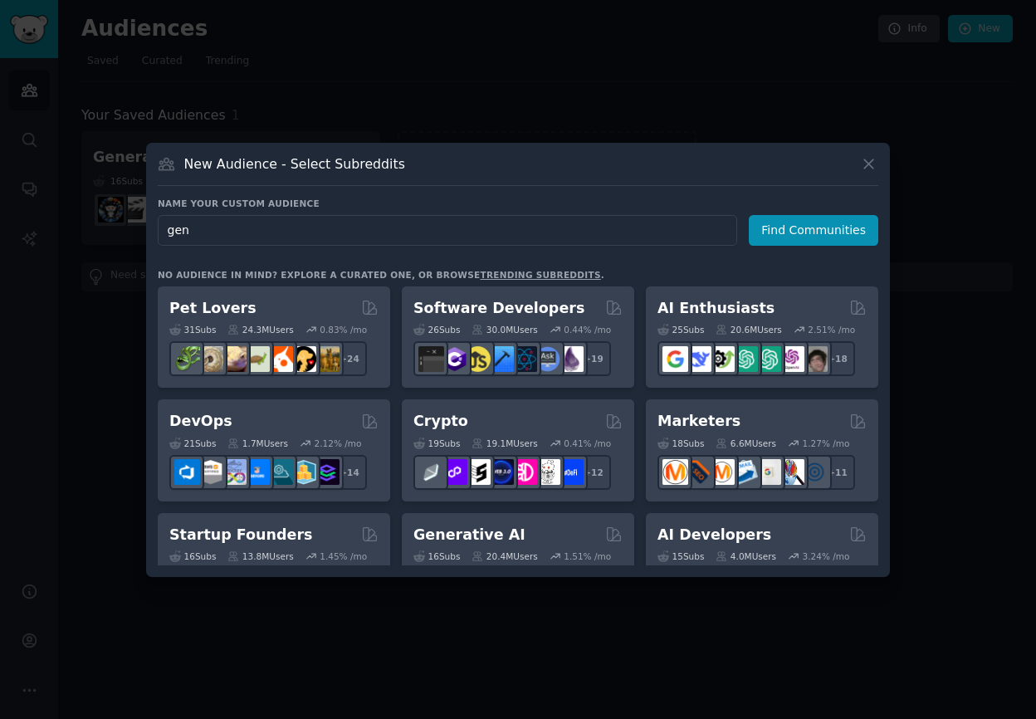
type input "genz"
click button "Find Communities" at bounding box center [812, 230] width 129 height 31
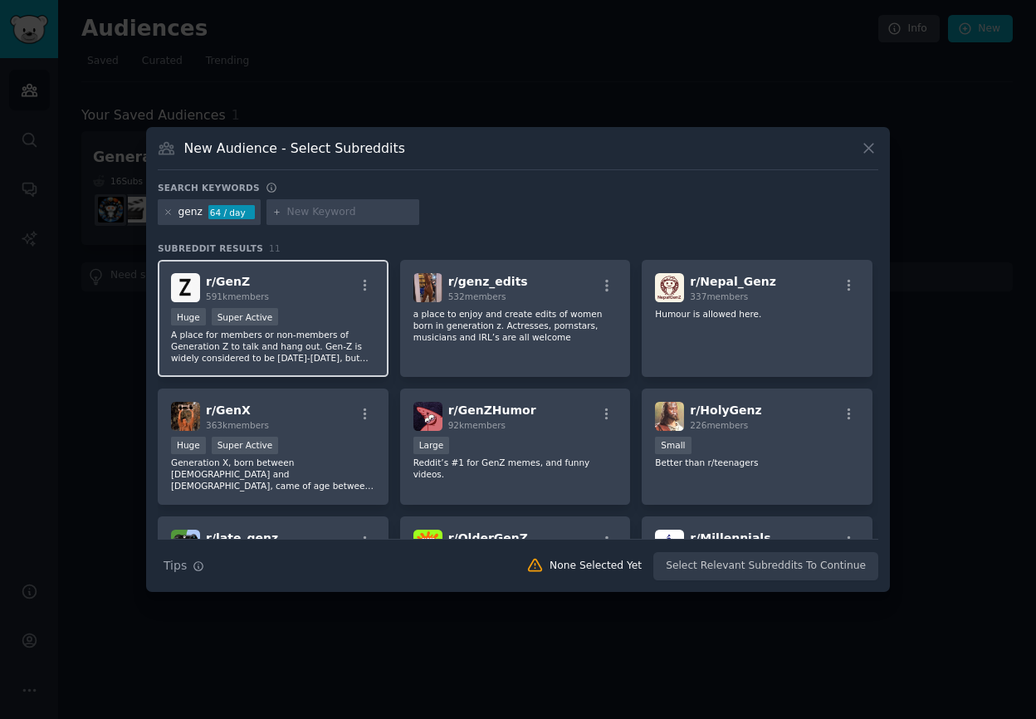
click at [285, 302] on div "r/ GenZ 591k members Huge Super Active A place for members or non-members of Ge…" at bounding box center [273, 318] width 231 height 117
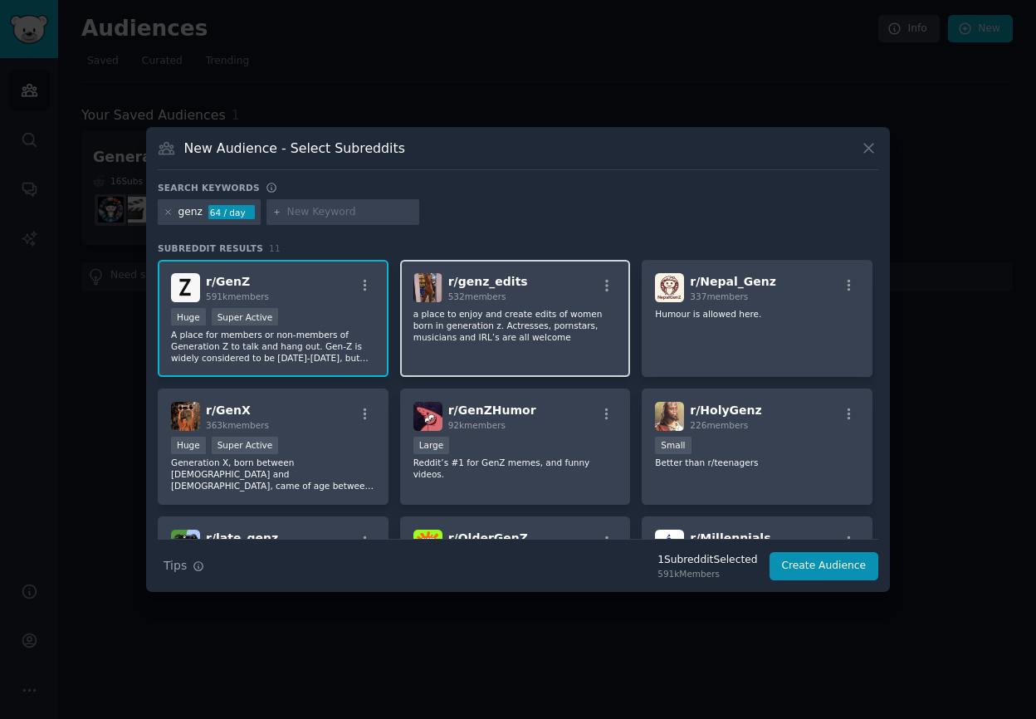
click at [427, 353] on div "r/ genz_edits 532 members a place to enjoy and create edits of women born in ge…" at bounding box center [515, 318] width 231 height 117
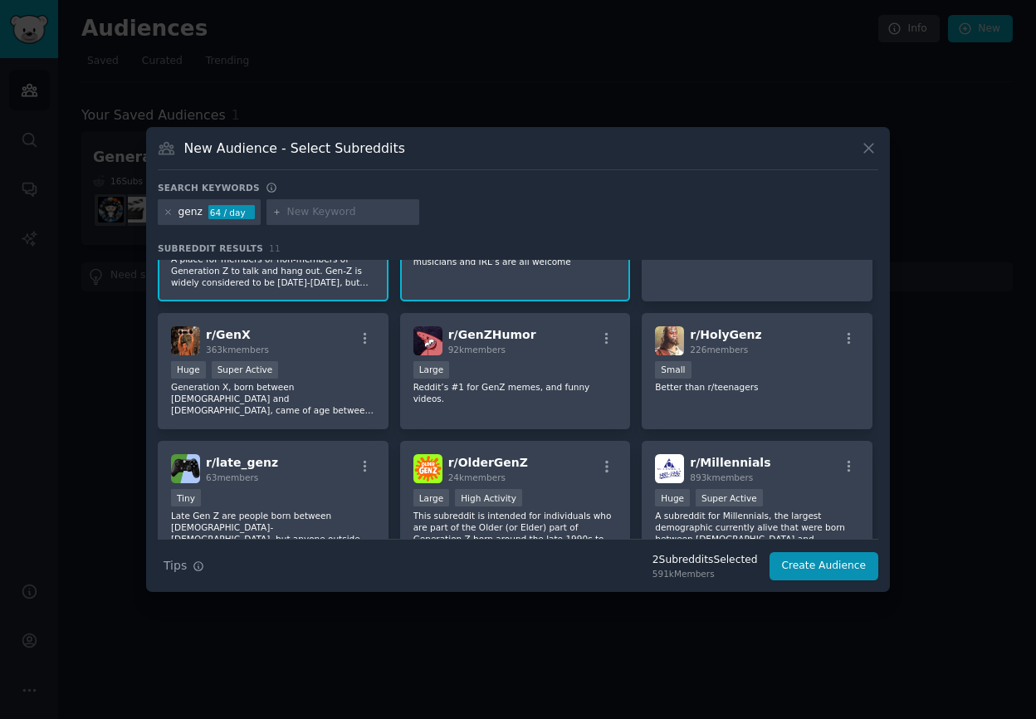
scroll to position [84, 0]
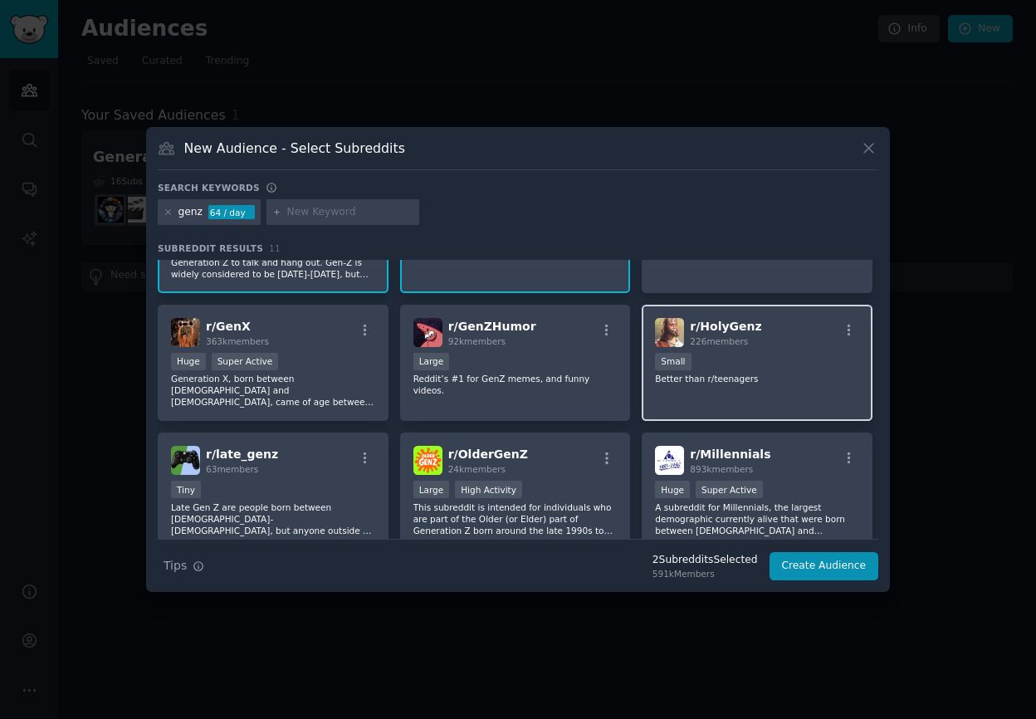
click at [721, 369] on div "100 - 1000 members Small" at bounding box center [757, 363] width 204 height 21
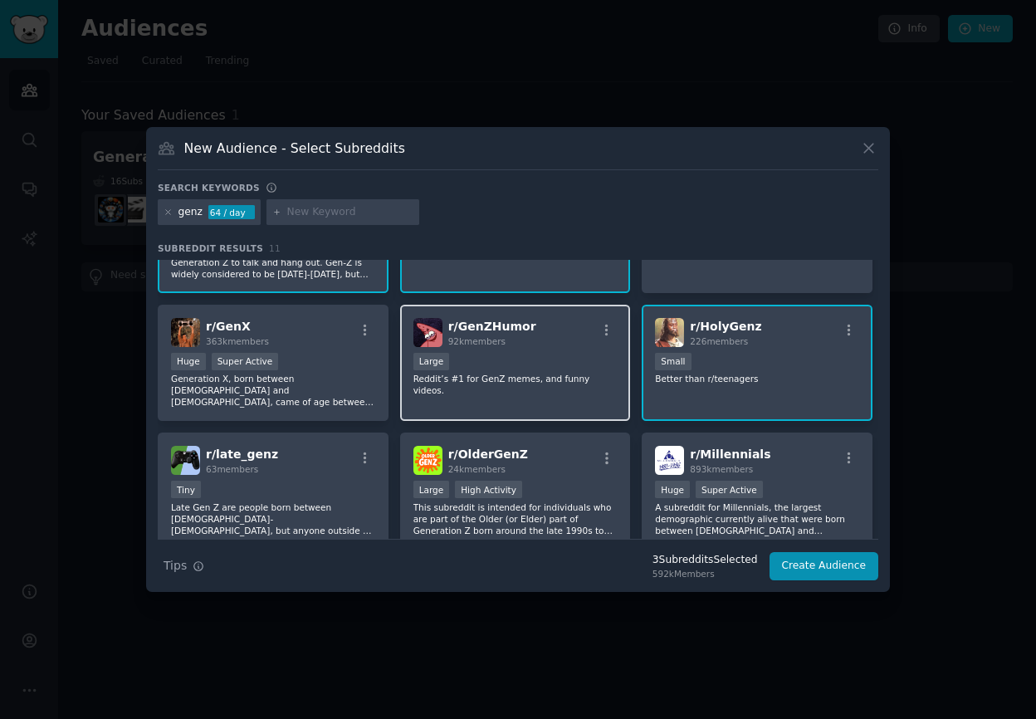
click at [573, 379] on p "Reddit’s #1 for GenZ memes, and funny videos." at bounding box center [515, 384] width 204 height 23
click at [592, 387] on div "r/ GenZHumor 92k members Large Reddit’s #1 for GenZ memes, and funny videos." at bounding box center [515, 363] width 231 height 117
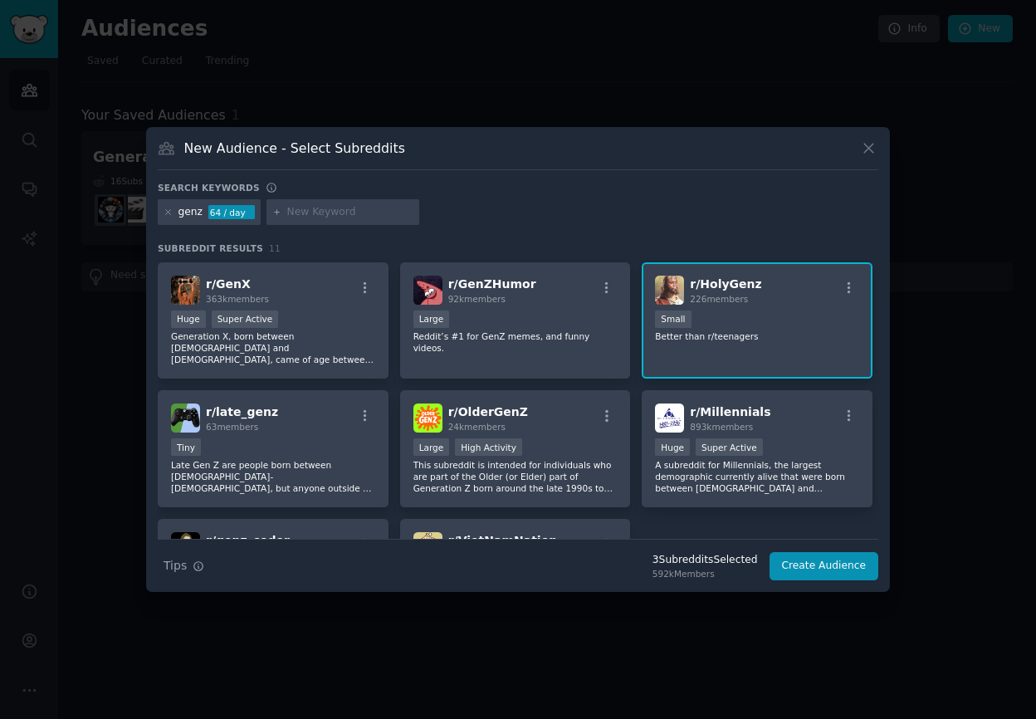
scroll to position [129, 0]
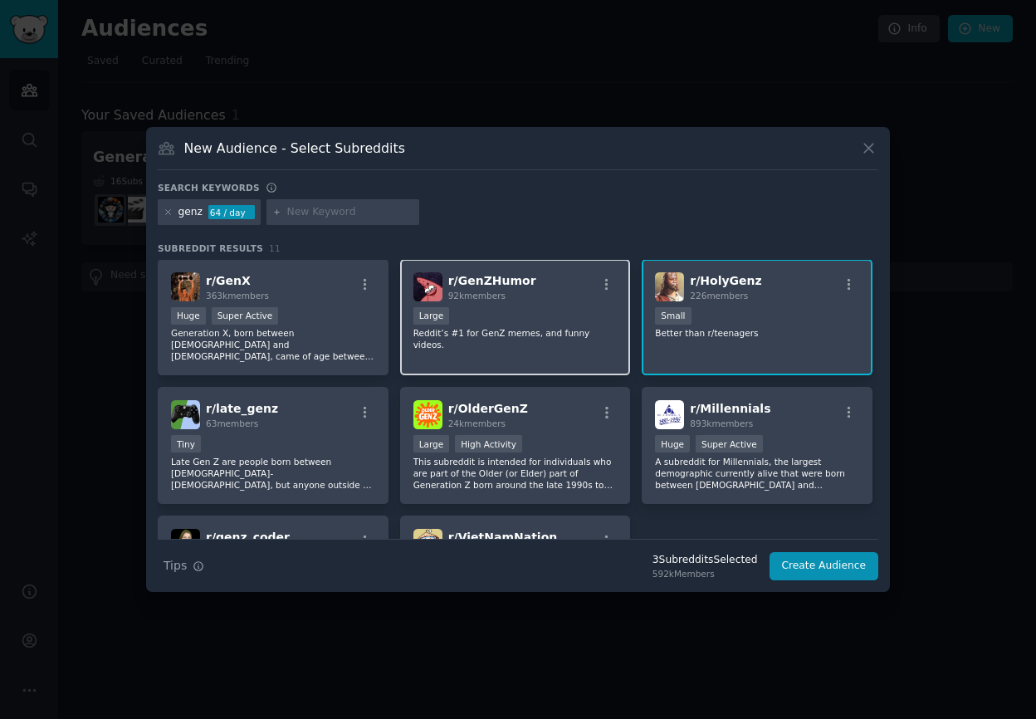
click at [578, 317] on div "Large" at bounding box center [515, 317] width 204 height 21
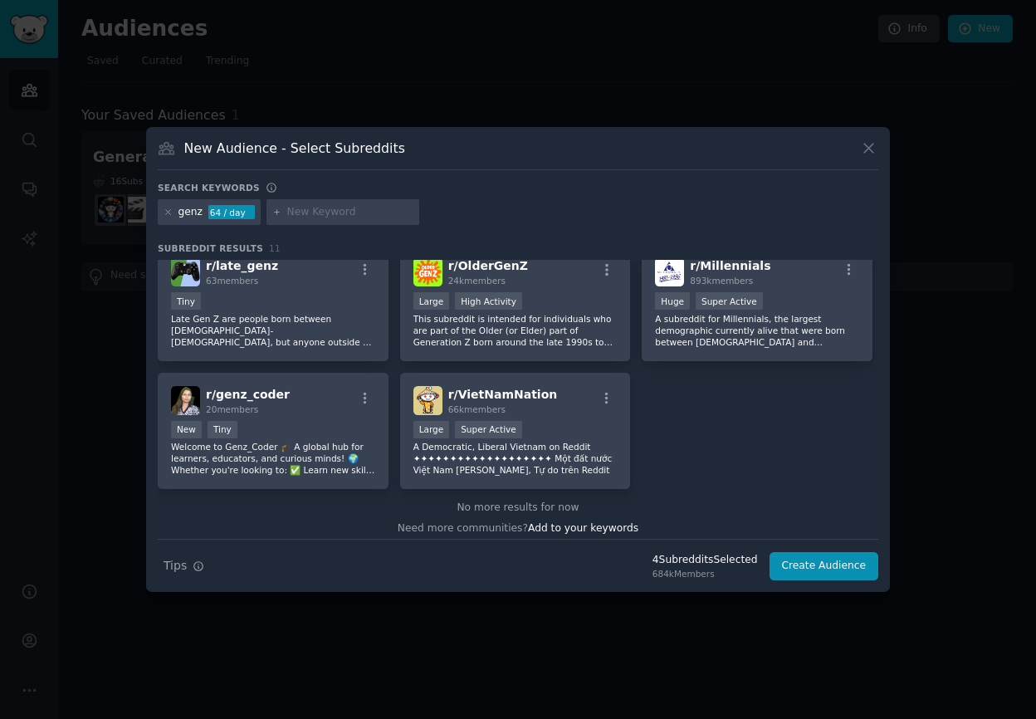
scroll to position [280, 0]
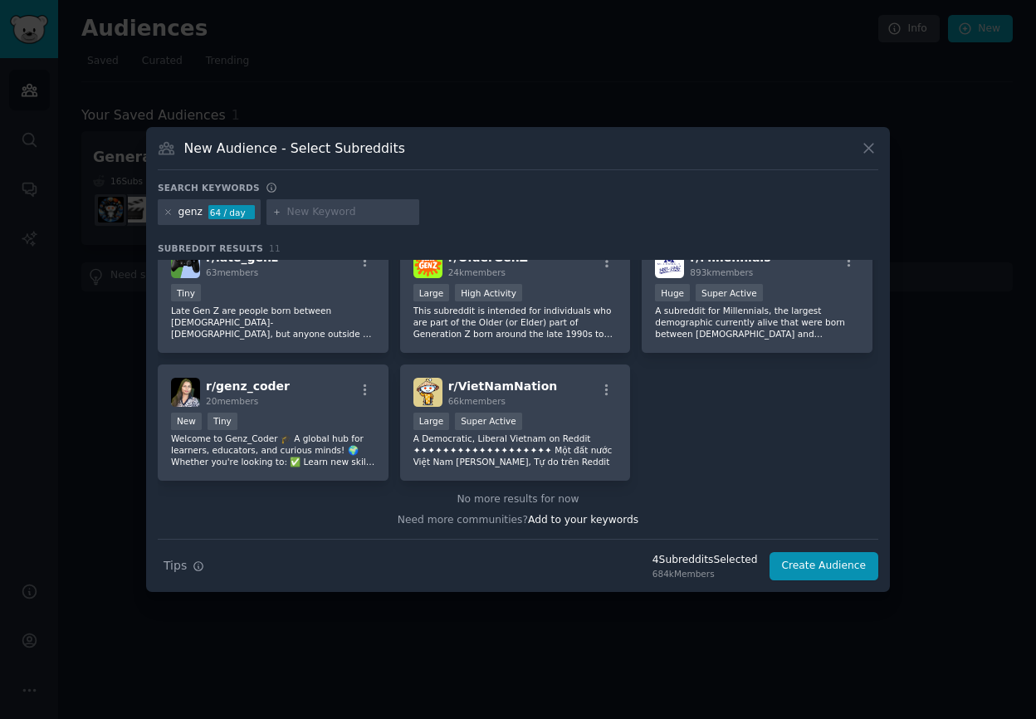
click at [293, 215] on input "text" at bounding box center [350, 212] width 126 height 15
type input "teenagers"
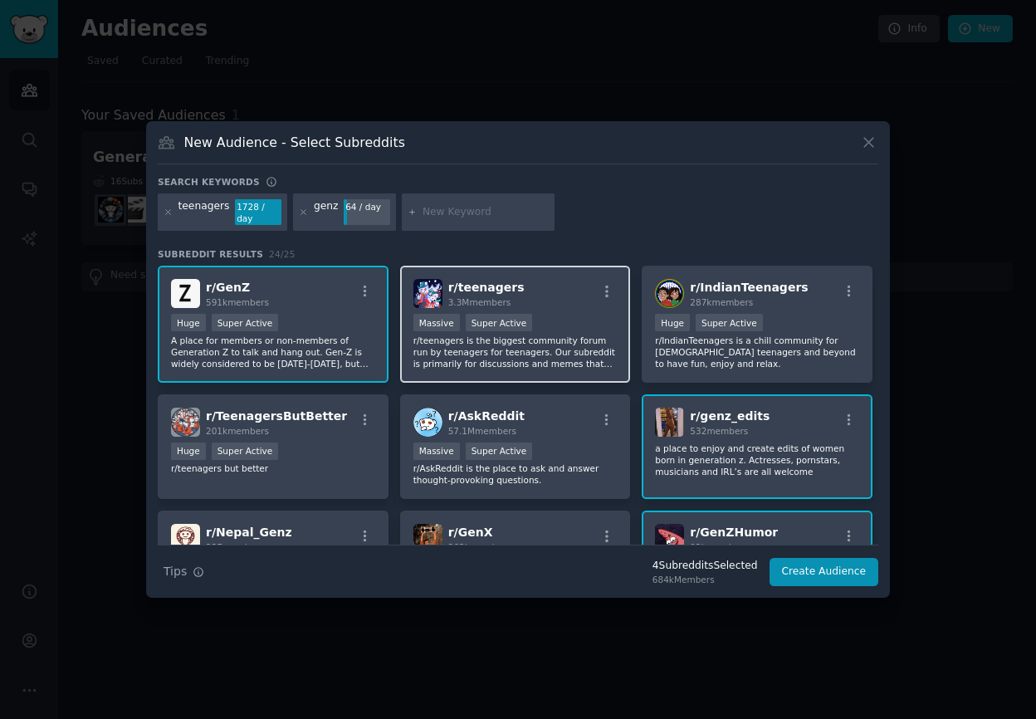
click at [452, 280] on span "r/ teenagers" at bounding box center [486, 286] width 76 height 13
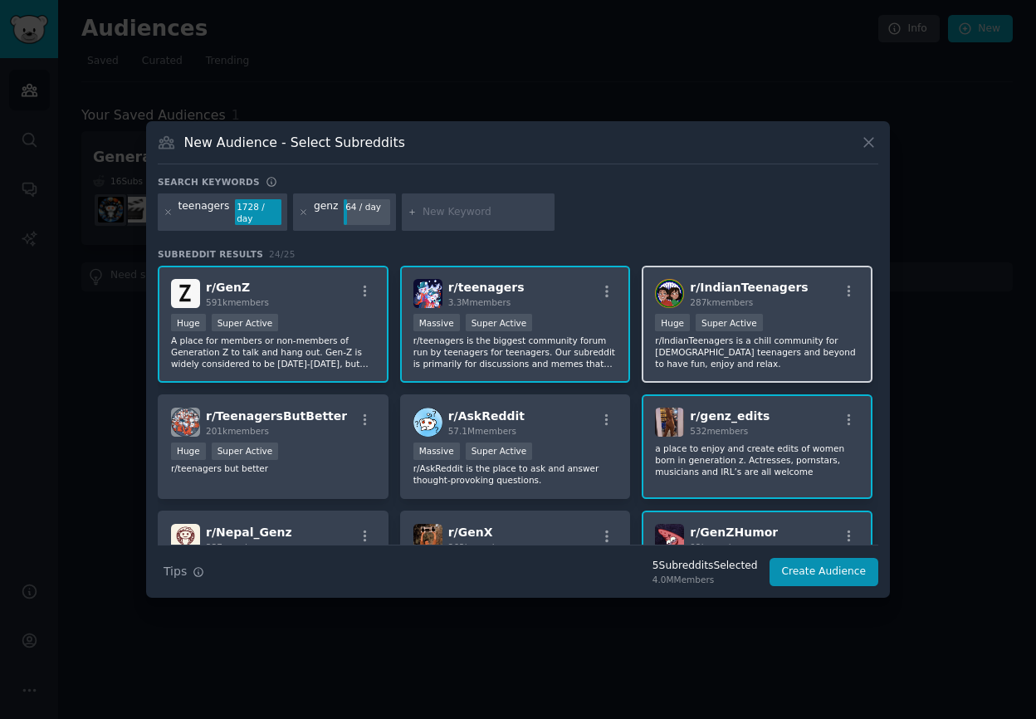
click at [714, 297] on span "287k members" at bounding box center [721, 302] width 63 height 10
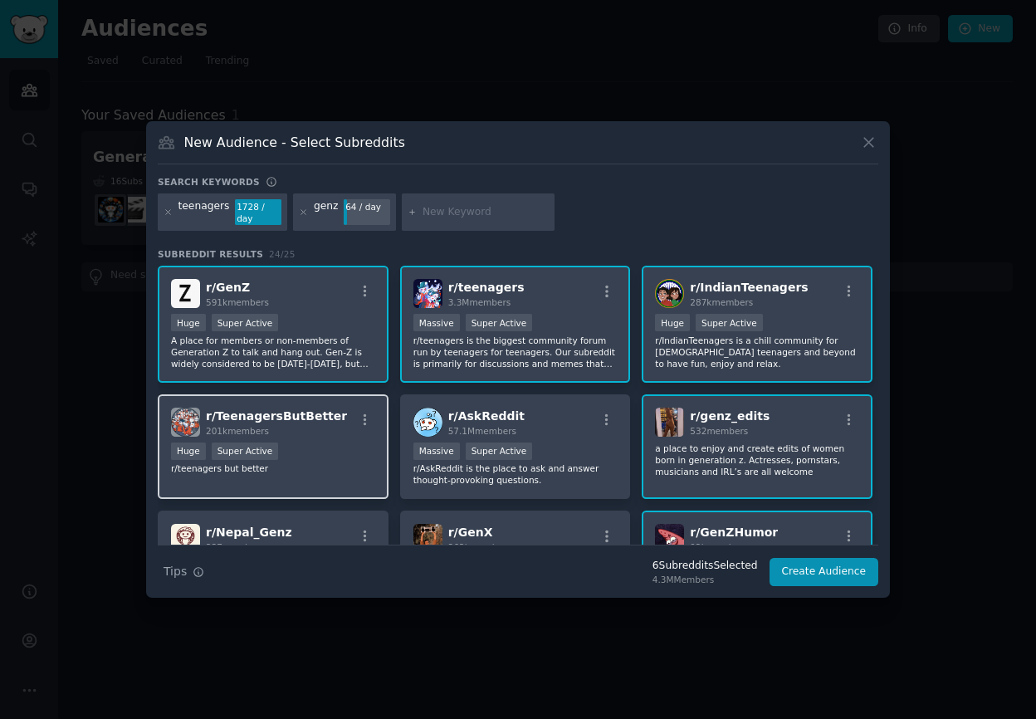
click at [315, 453] on div "Huge Super Active" at bounding box center [273, 452] width 204 height 21
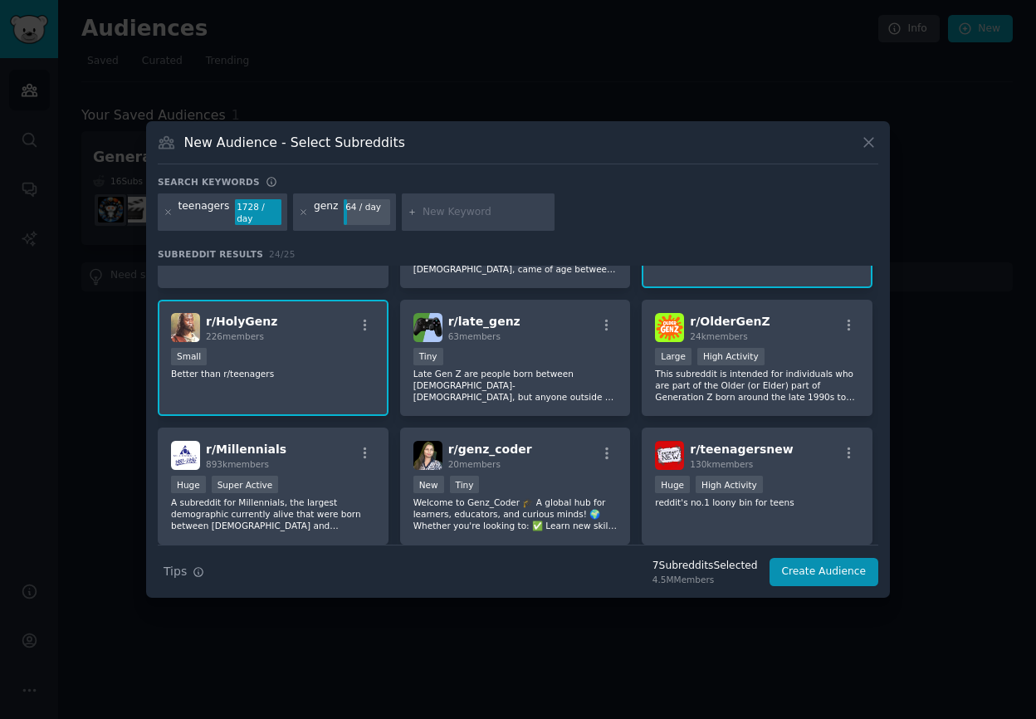
scroll to position [341, 0]
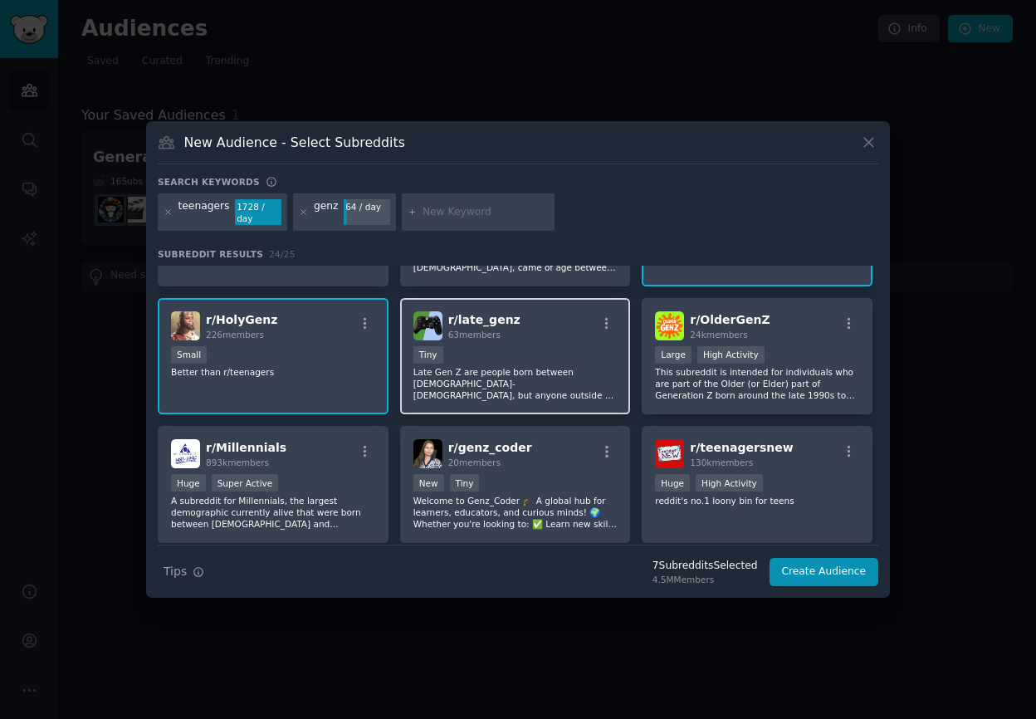
click at [558, 366] on p "Late Gen Z are people born between 2008-2012, but anyone outside of that range …" at bounding box center [515, 383] width 204 height 35
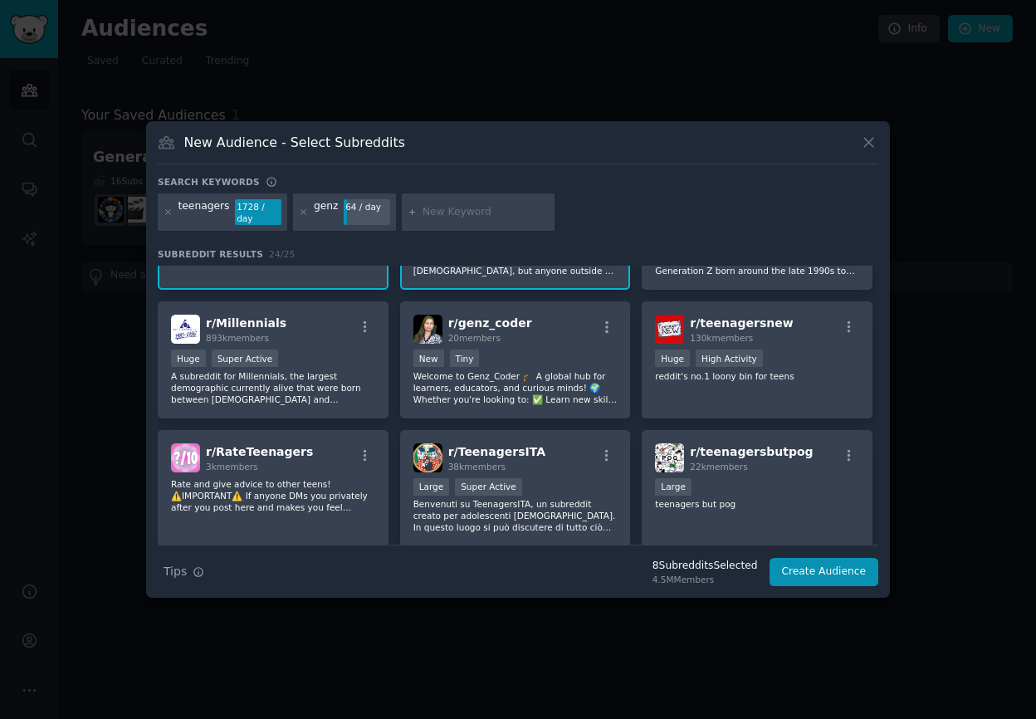
scroll to position [467, 0]
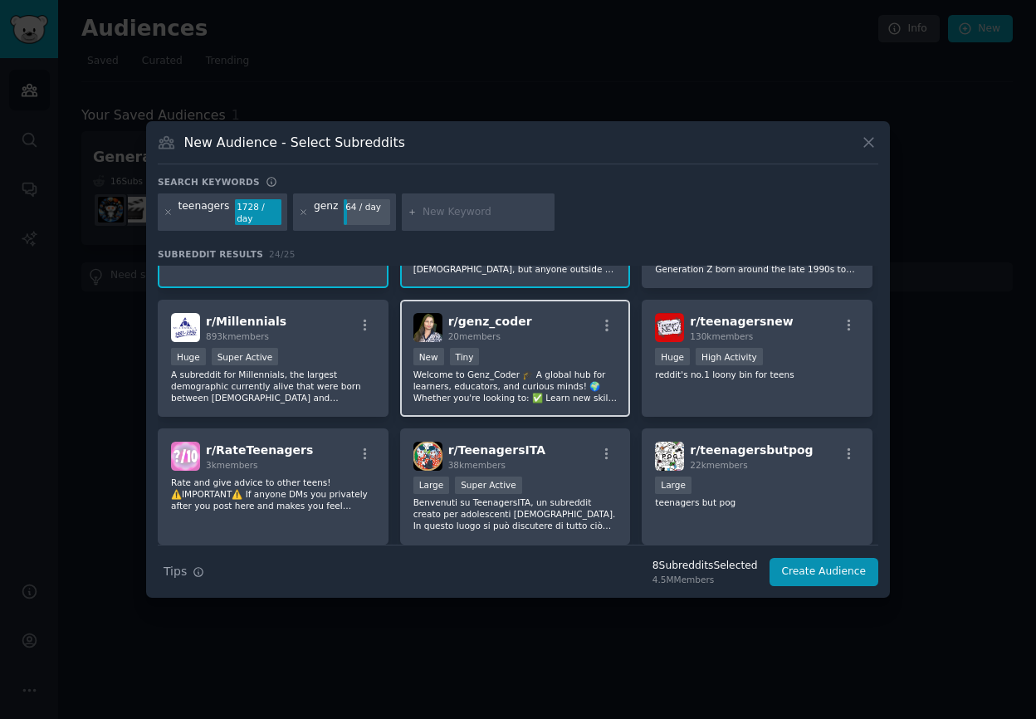
click at [572, 383] on p "Welcome to Genz_Coder 🎓 A global hub for learners, educators, and curious minds…" at bounding box center [515, 385] width 204 height 35
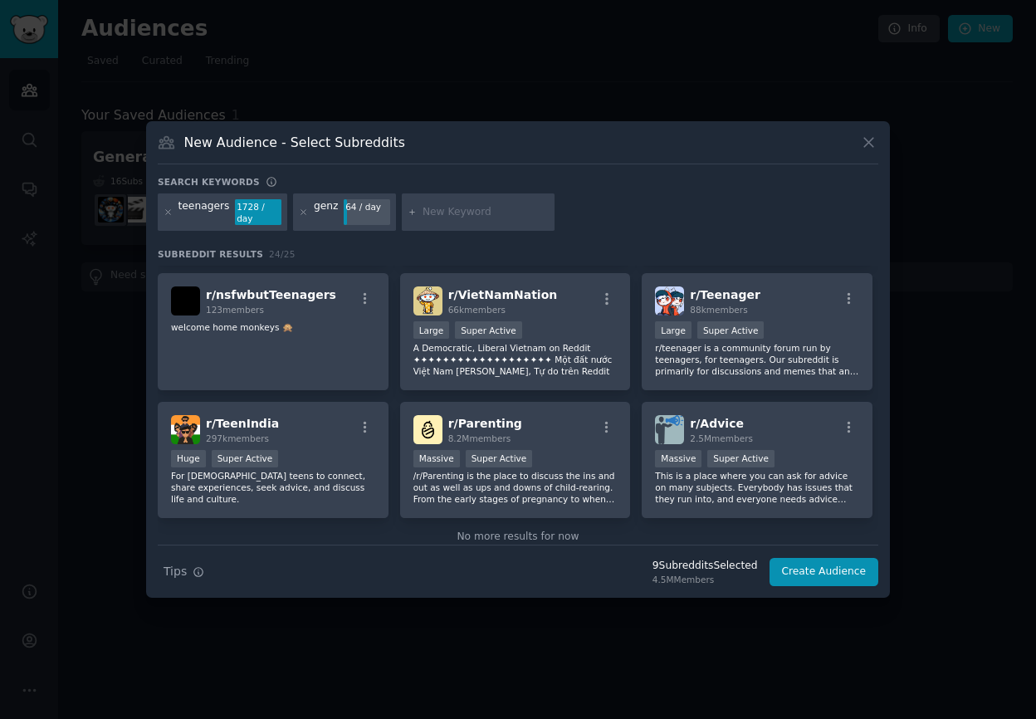
scroll to position [782, 0]
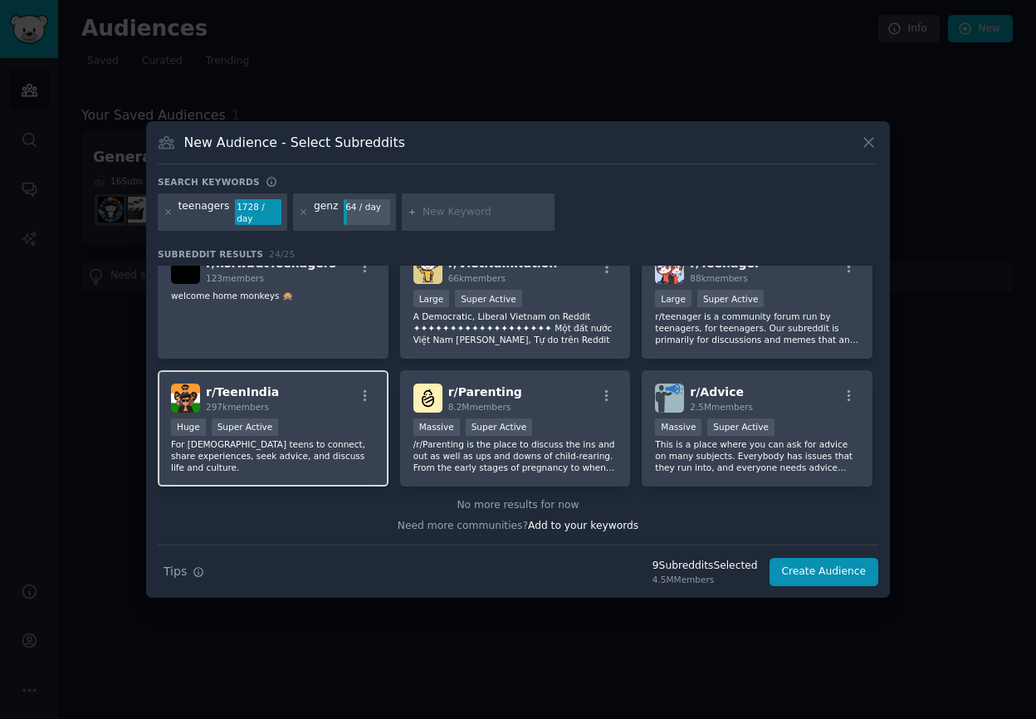
click at [285, 442] on p "For Indian teens to connect, share experiences, seek advice, and discuss life a…" at bounding box center [273, 455] width 204 height 35
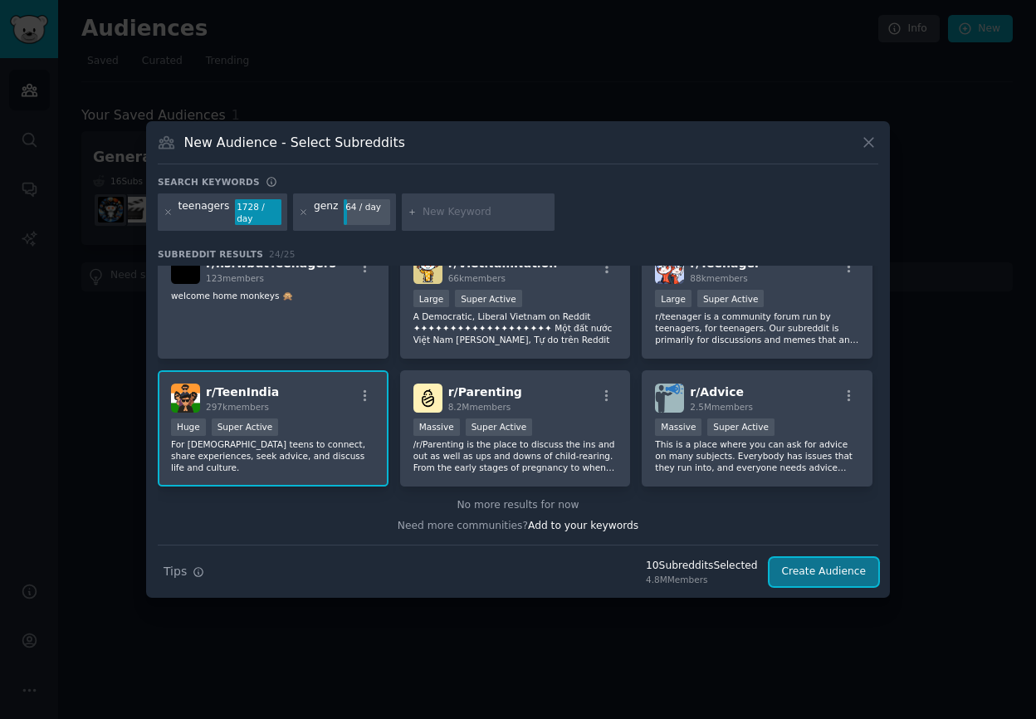
click at [830, 568] on button "Create Audience" at bounding box center [824, 572] width 110 height 28
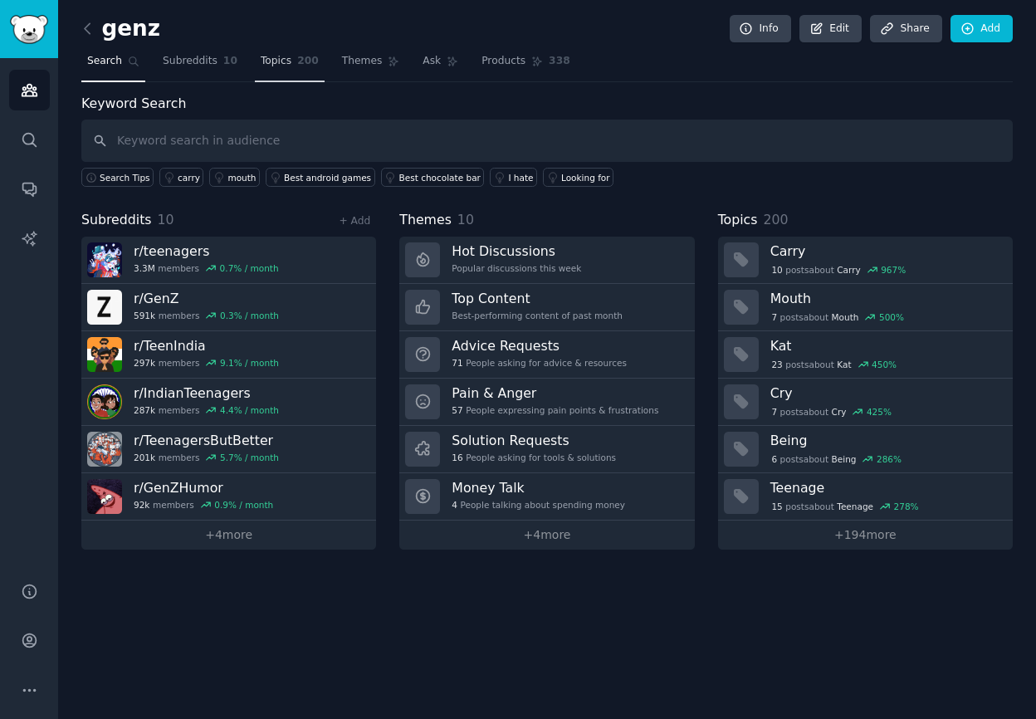
click at [297, 62] on span "200" at bounding box center [308, 61] width 22 height 15
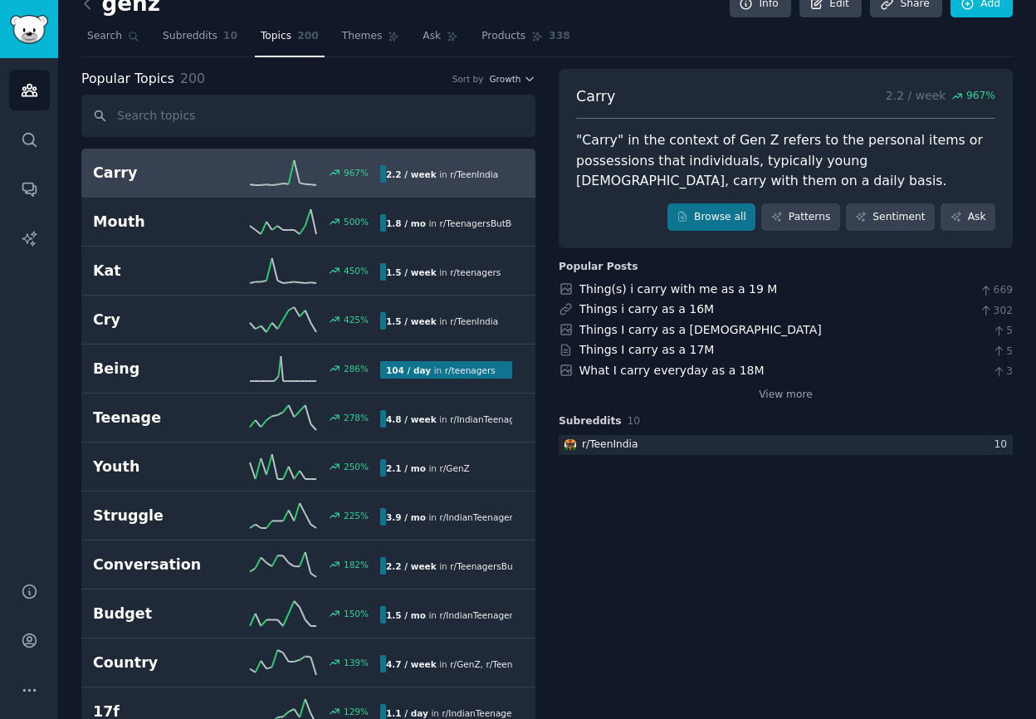
scroll to position [35, 0]
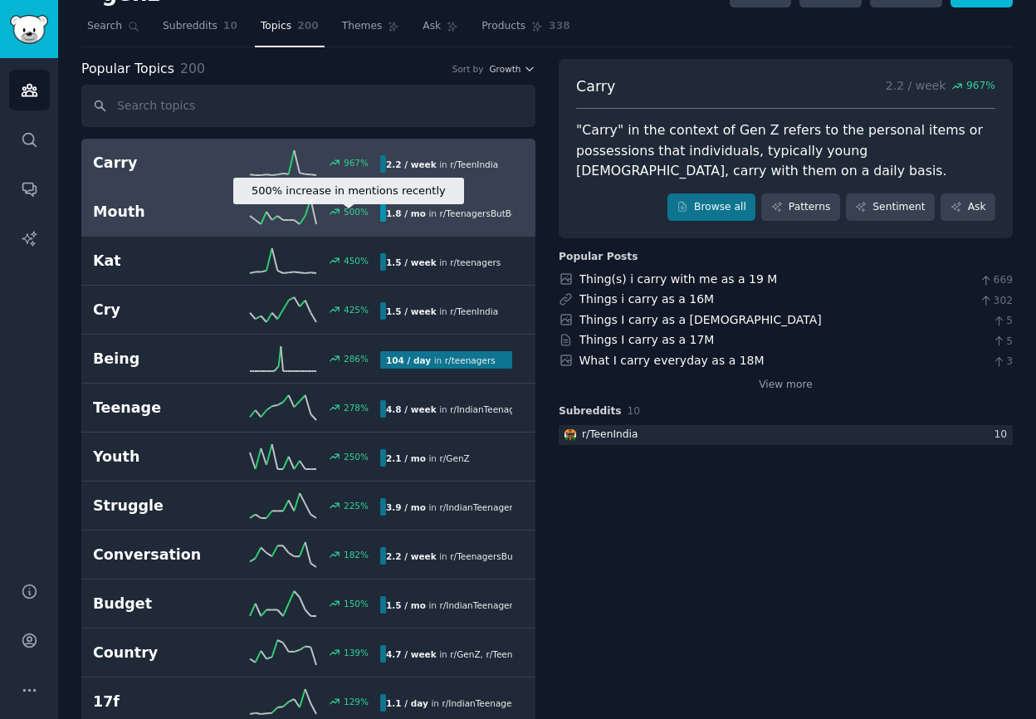
click at [350, 216] on div "500 %" at bounding box center [356, 212] width 25 height 12
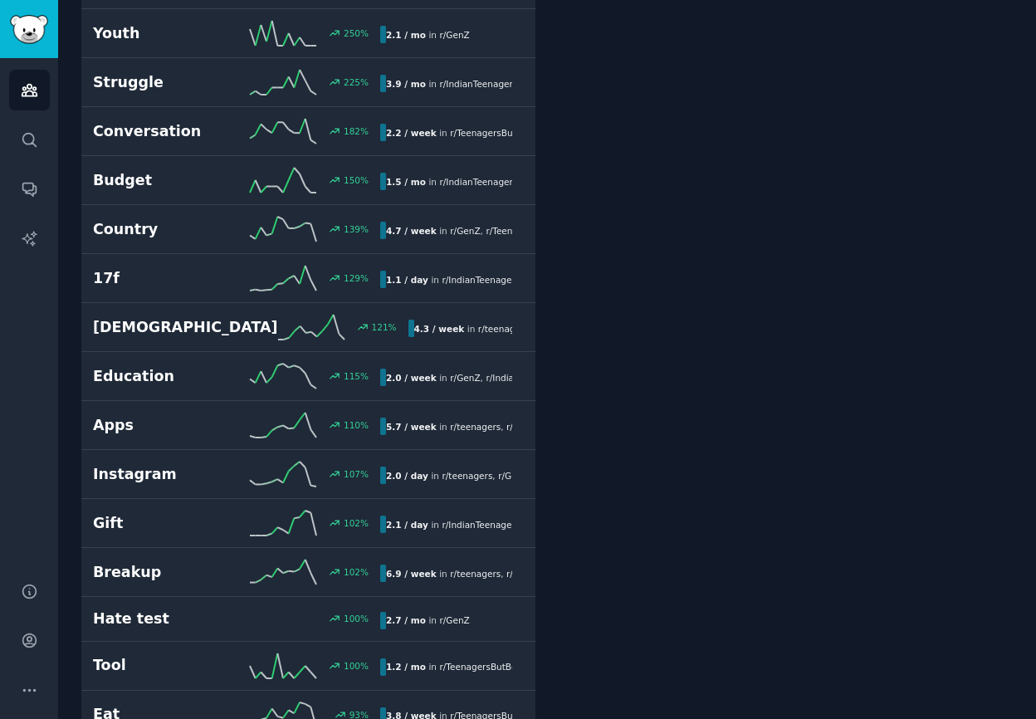
scroll to position [487, 0]
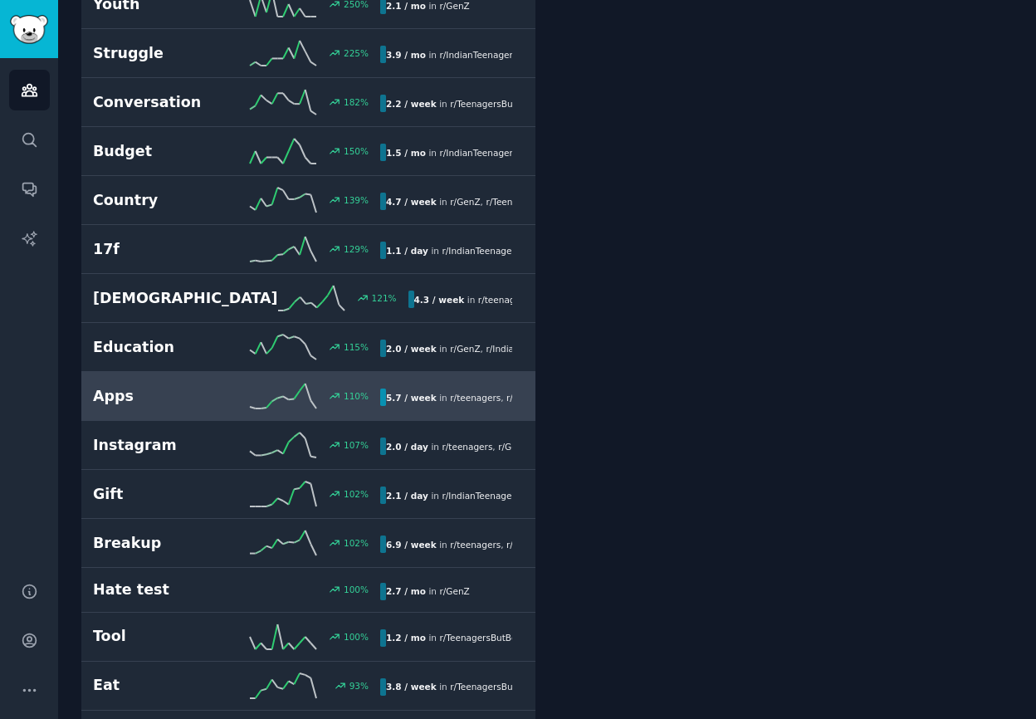
click at [275, 387] on icon at bounding box center [283, 395] width 66 height 25
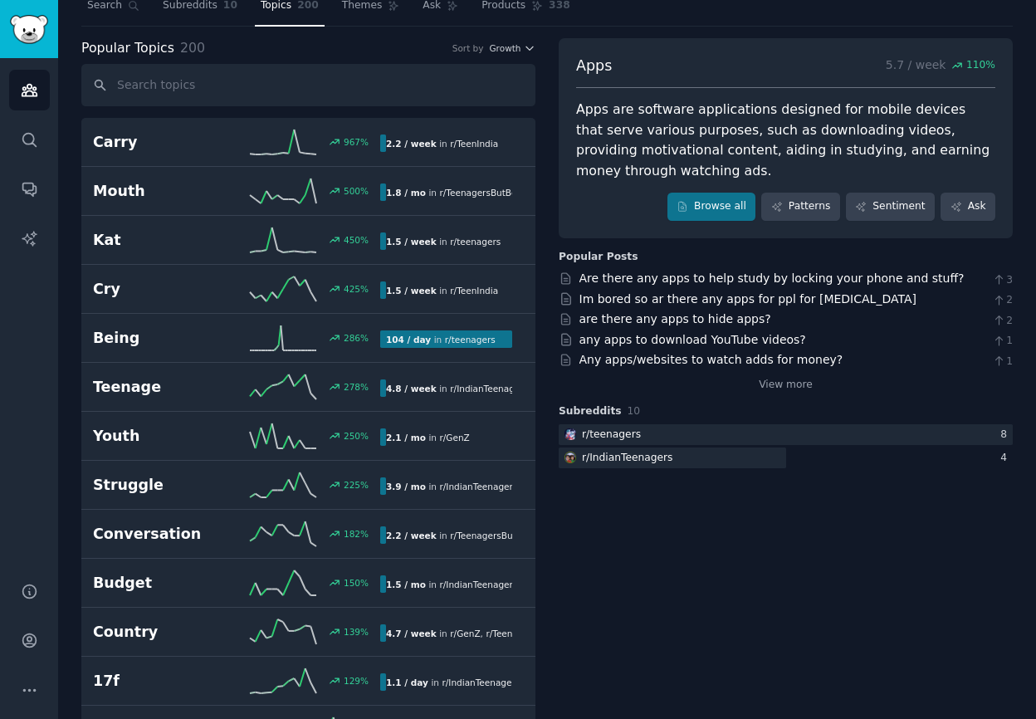
scroll to position [55, 0]
click at [794, 378] on link "View more" at bounding box center [785, 385] width 54 height 15
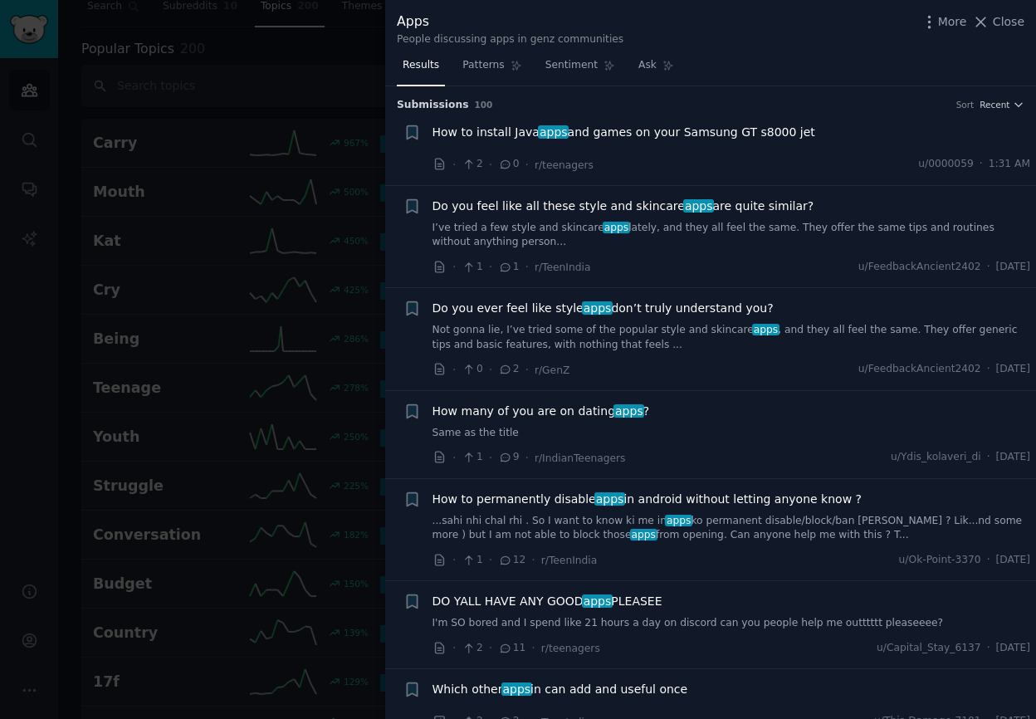
click at [719, 26] on div "Apps People discussing apps in genz communities More Close" at bounding box center [710, 29] width 627 height 35
click at [1012, 104] on icon "button" at bounding box center [1018, 105] width 12 height 12
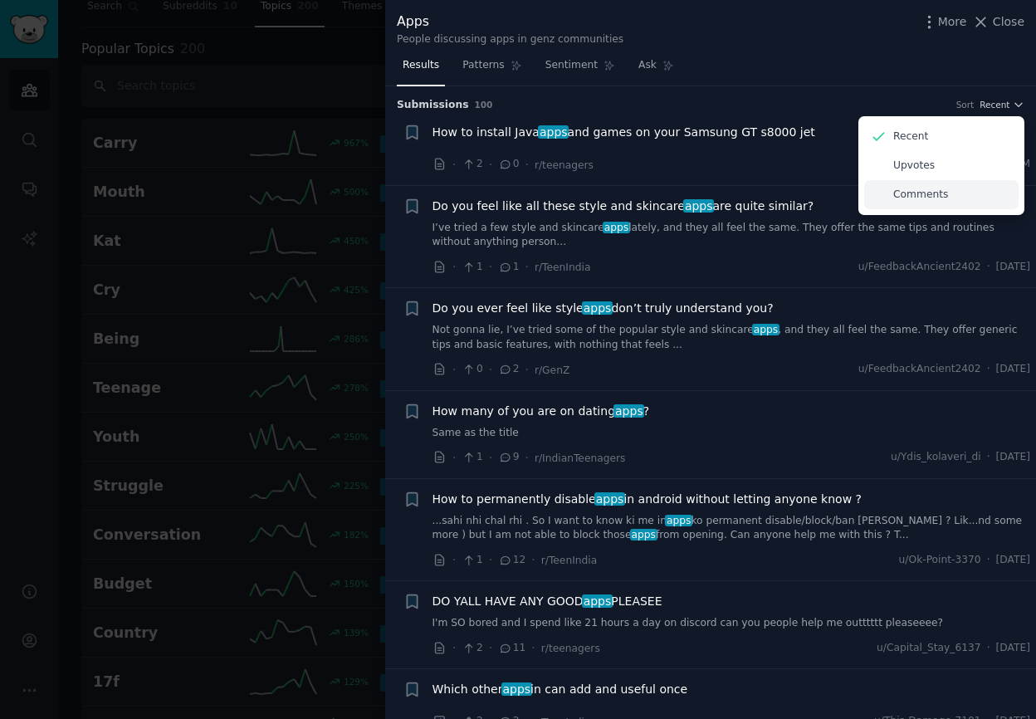
click at [930, 194] on p "Comments" at bounding box center [920, 195] width 55 height 15
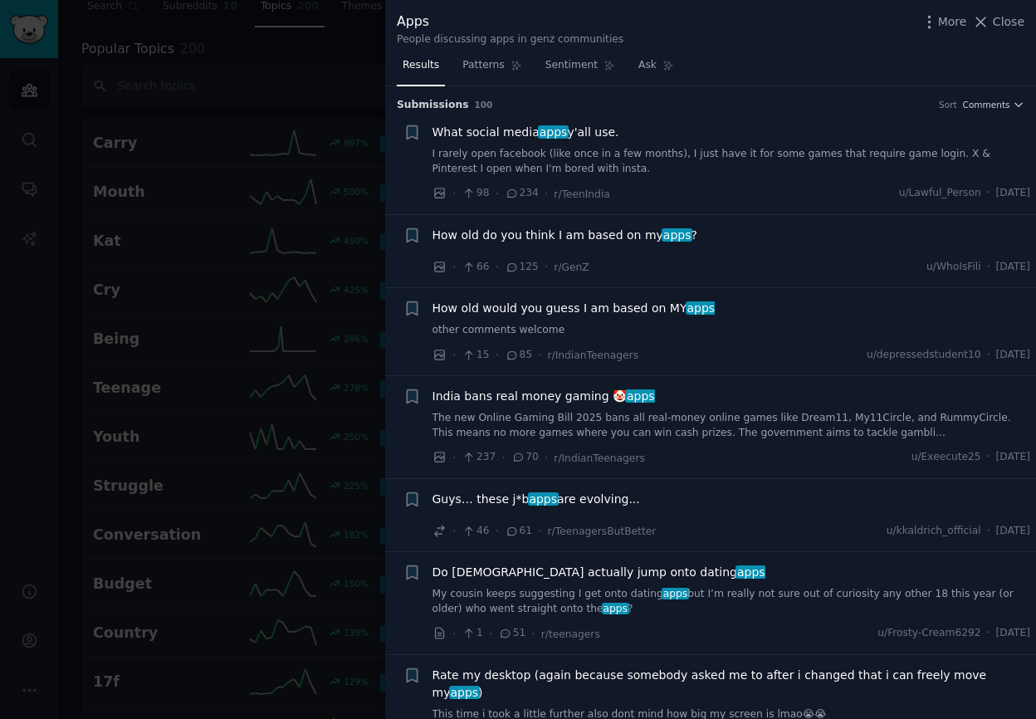
click at [831, 64] on div "Results Patterns Sentiment Ask" at bounding box center [710, 69] width 651 height 34
click at [559, 130] on span "apps" at bounding box center [553, 131] width 31 height 13
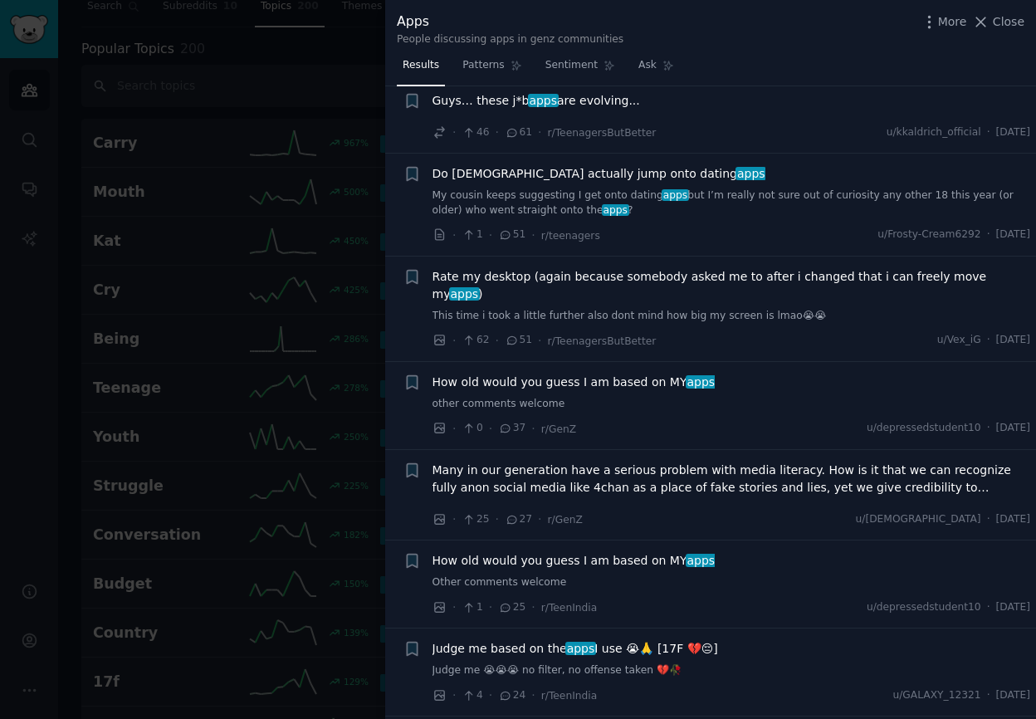
scroll to position [409, 0]
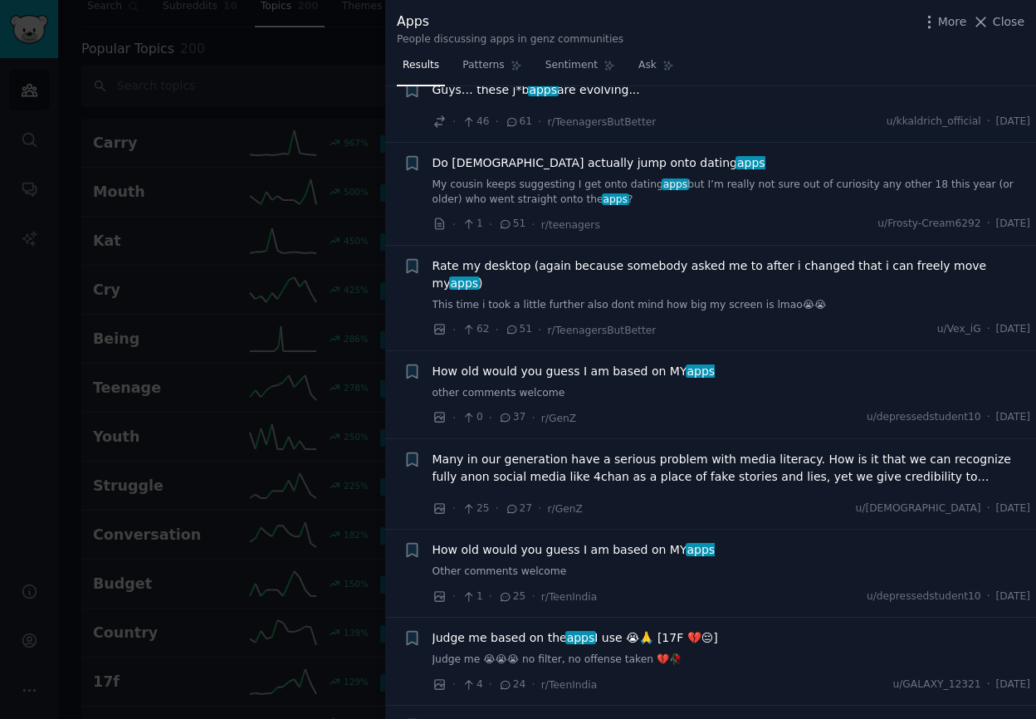
click at [604, 158] on span "Do 18 year old actually jump onto dating apps" at bounding box center [598, 162] width 333 height 17
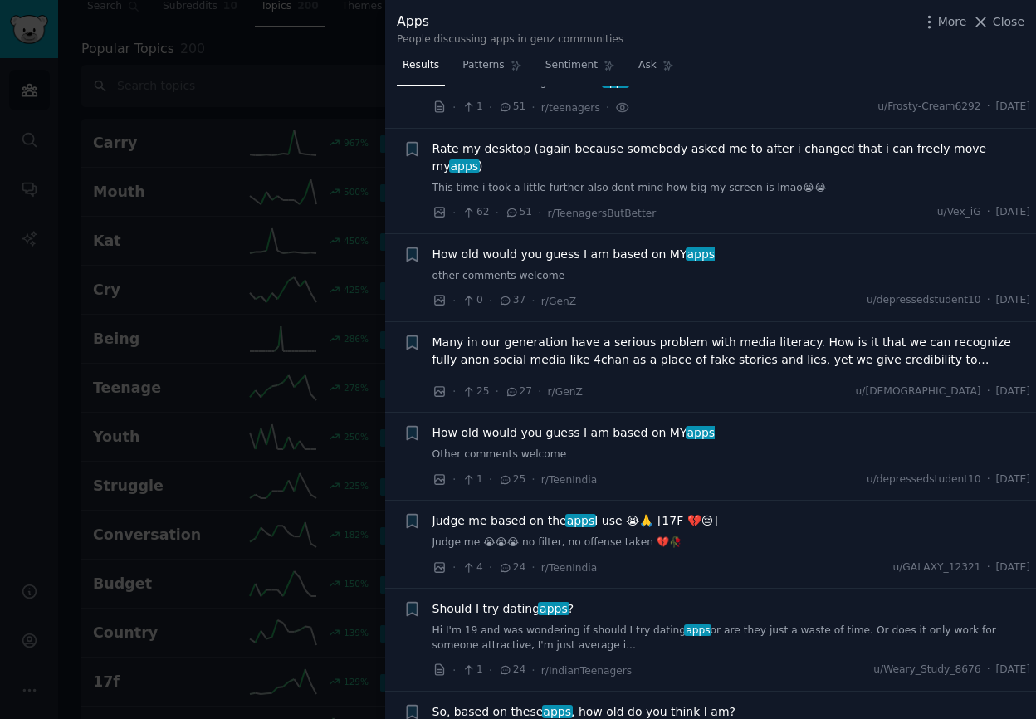
scroll to position [527, 0]
click at [616, 245] on span "How old would you guess I am based on MY apps" at bounding box center [573, 253] width 283 height 17
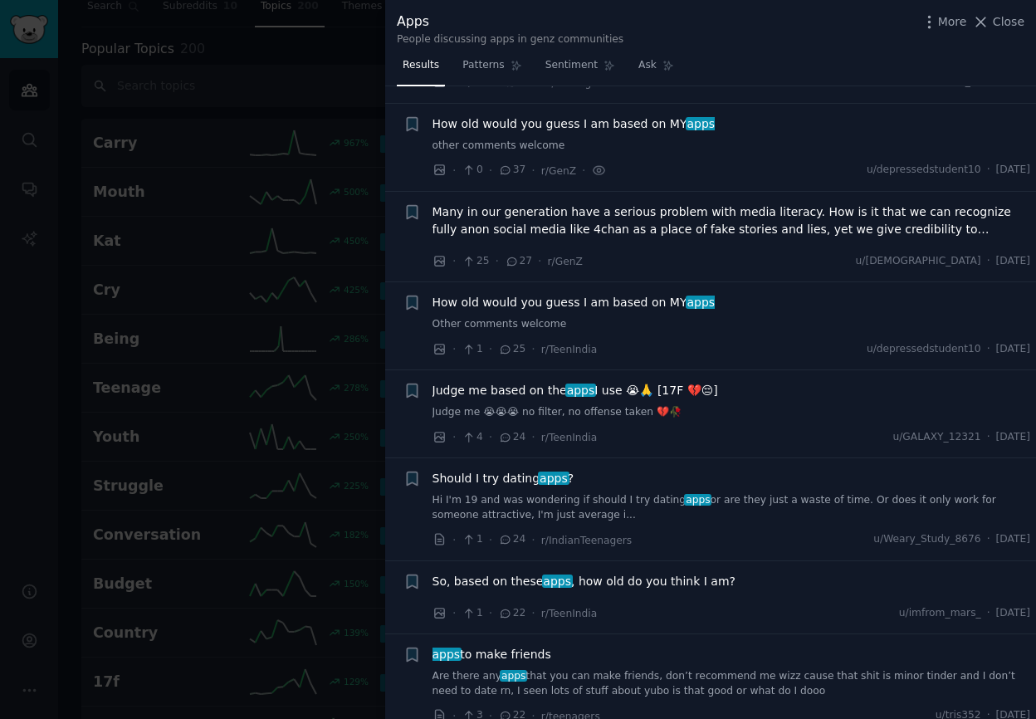
scroll to position [0, 0]
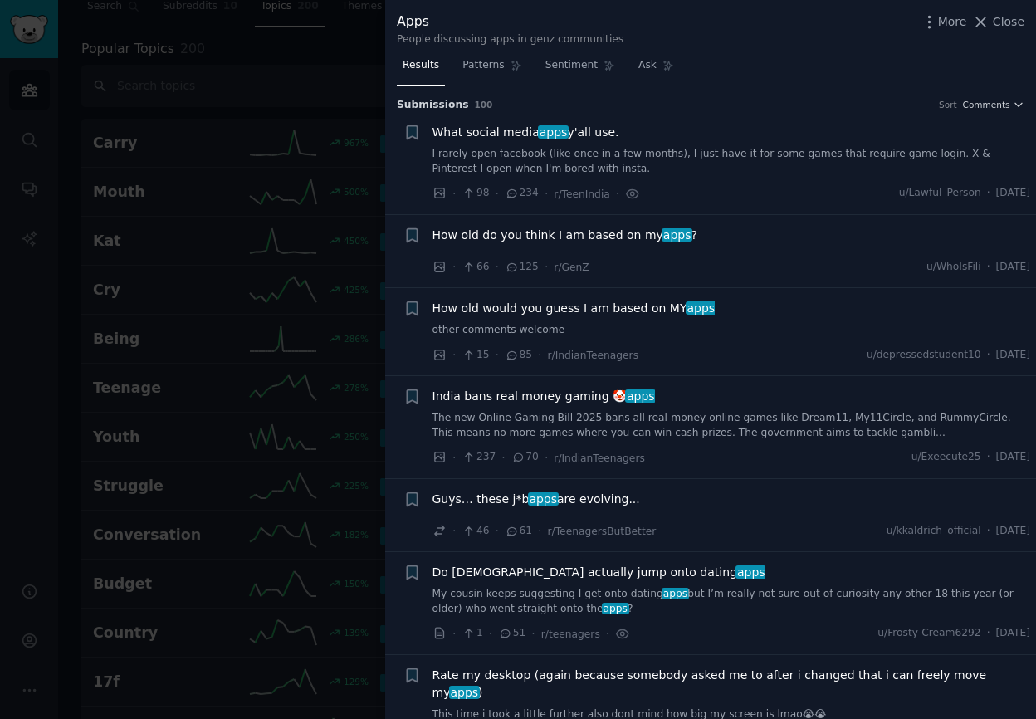
click at [305, 300] on div at bounding box center [518, 359] width 1036 height 719
